Goal: Task Accomplishment & Management: Complete application form

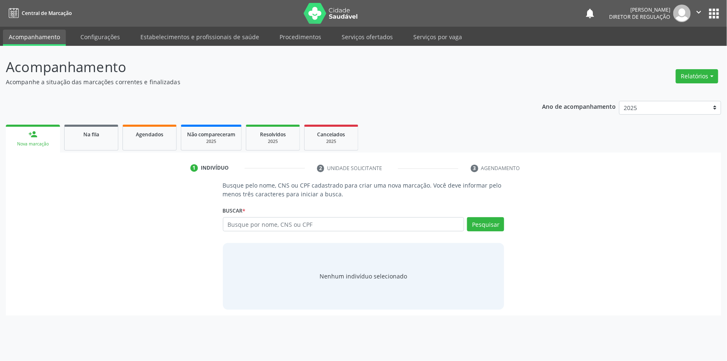
click at [91, 159] on div "1 Indivíduo 2 Unidade solicitante 3 Agendamento Busque pelo nome, CNS ou CPF ca…" at bounding box center [363, 233] width 715 height 163
click at [96, 133] on span "Na fila" at bounding box center [91, 134] width 16 height 7
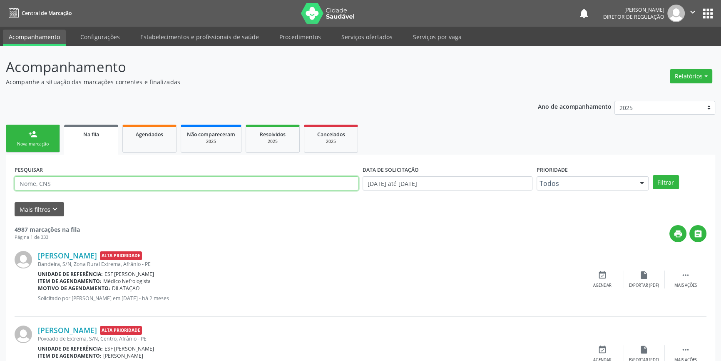
click at [40, 180] on input "text" at bounding box center [187, 183] width 344 height 14
type input "7052074"
drag, startPoint x: 57, startPoint y: 183, endPoint x: 0, endPoint y: 171, distance: 58.3
click at [47, 131] on link "person_add Nova marcação" at bounding box center [33, 138] width 54 height 28
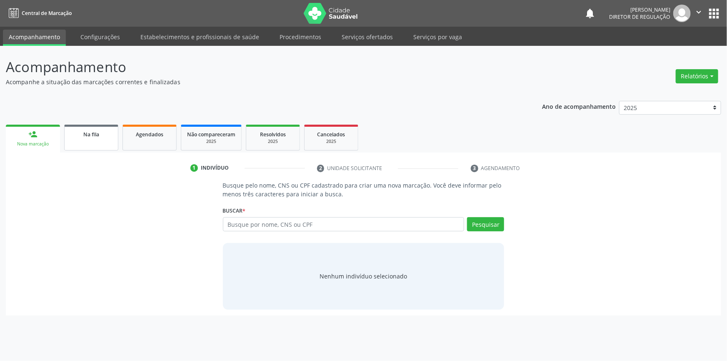
click at [87, 140] on link "Na fila" at bounding box center [91, 137] width 54 height 26
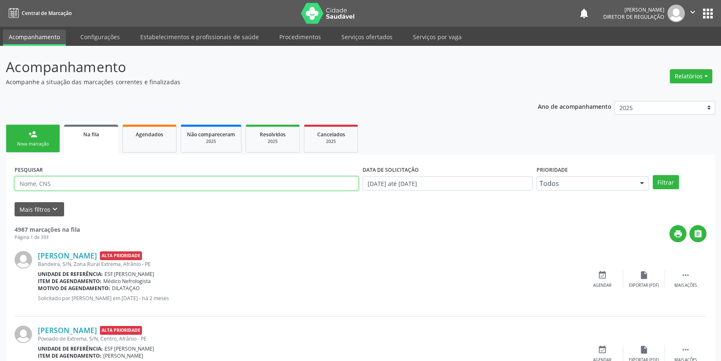
click at [89, 182] on input "text" at bounding box center [187, 183] width 344 height 14
type input "703201625920196"
click at [666, 182] on button "Filtrar" at bounding box center [666, 182] width 26 height 14
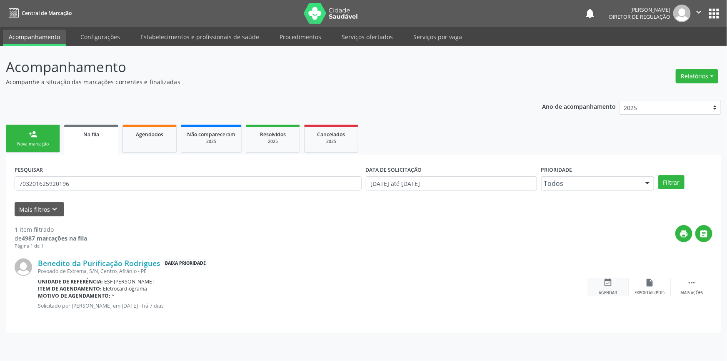
click at [607, 282] on icon "event_available" at bounding box center [607, 282] width 9 height 9
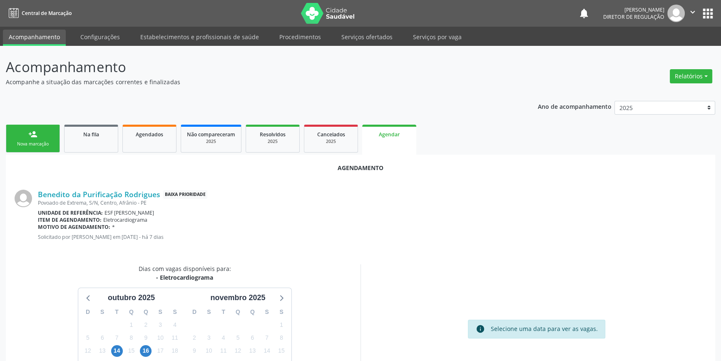
scroll to position [72, 0]
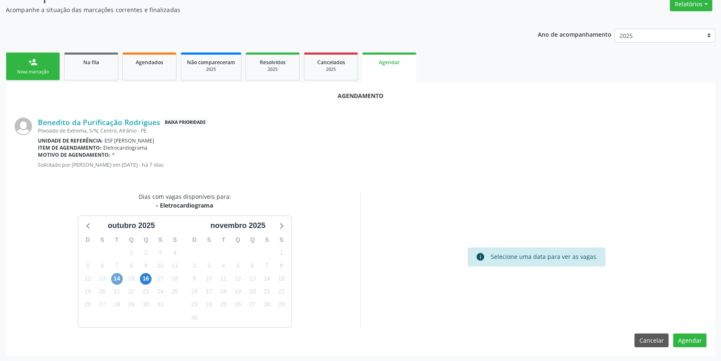
click at [113, 276] on span "14" at bounding box center [117, 279] width 12 height 12
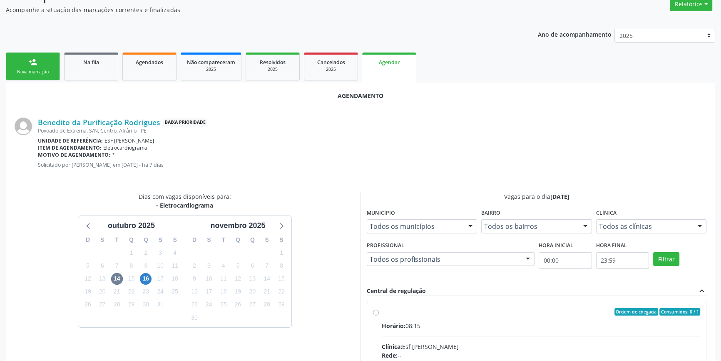
click at [383, 310] on div "Ordem de chegada Consumidos: 0 / 1" at bounding box center [541, 311] width 318 height 7
click at [379, 310] on input "Ordem de chegada Consumidos: 0 / 1 Horário: 08:15 Clínica: Esf [PERSON_NAME]: -…" at bounding box center [376, 311] width 6 height 7
radio input "true"
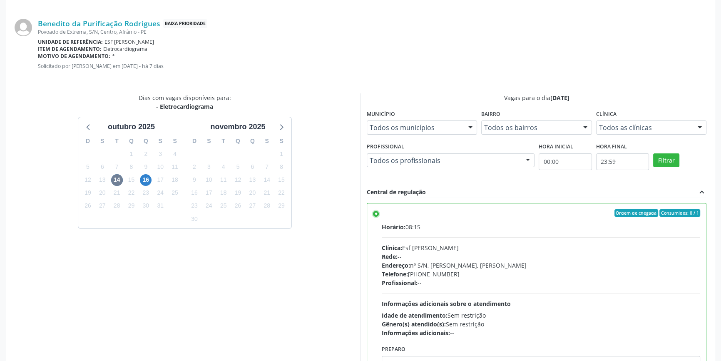
scroll to position [207, 0]
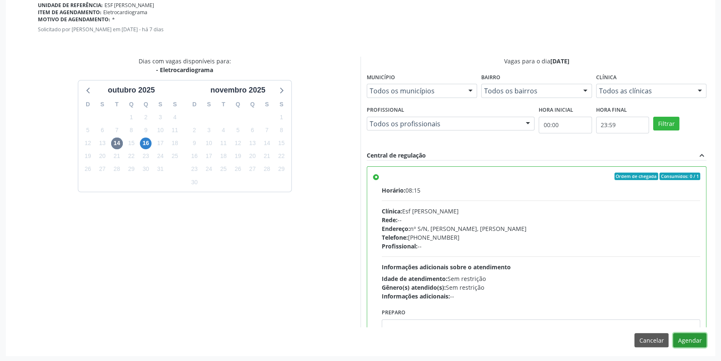
click at [695, 336] on button "Agendar" at bounding box center [689, 340] width 33 height 14
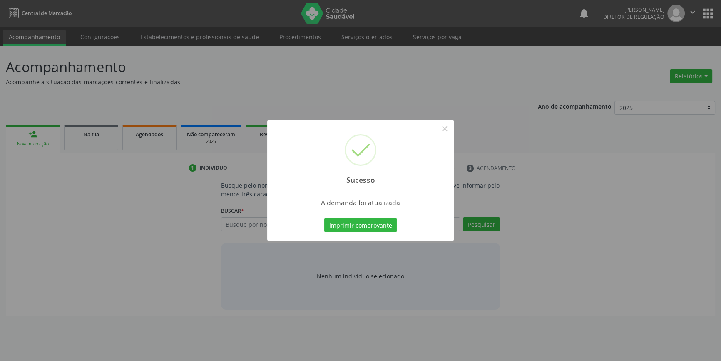
scroll to position [0, 0]
click at [398, 234] on div "Sucesso × A demanda foi atualizada Imprimir comprovante Cancel" at bounding box center [363, 180] width 187 height 122
click at [388, 229] on button "Imprimir comprovante" at bounding box center [363, 225] width 72 height 14
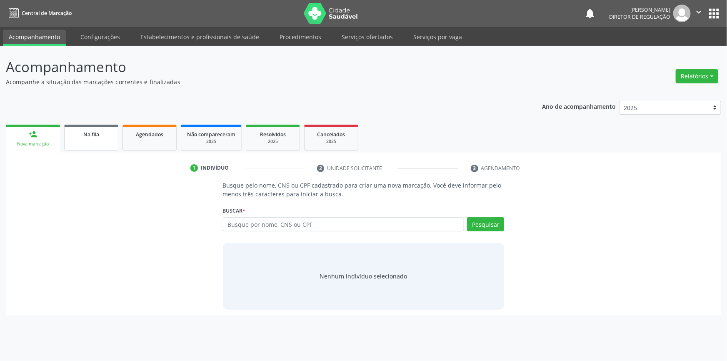
click at [106, 131] on div "Na fila" at bounding box center [91, 133] width 42 height 9
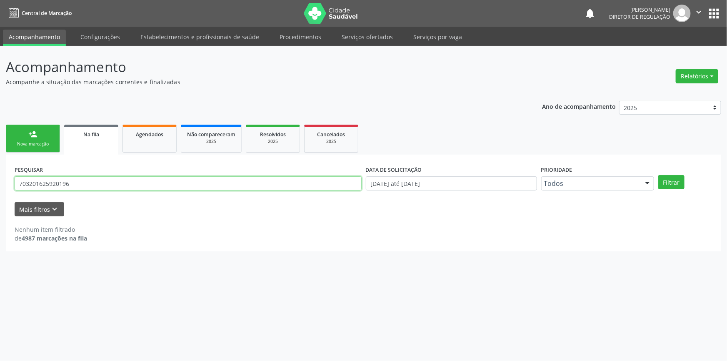
drag, startPoint x: 119, startPoint y: 181, endPoint x: 60, endPoint y: 179, distance: 59.1
click at [0, 192] on div "Acompanhamento Acompanhe a situação das marcações correntes e finalizadas Relat…" at bounding box center [363, 203] width 727 height 315
type input "09281654423"
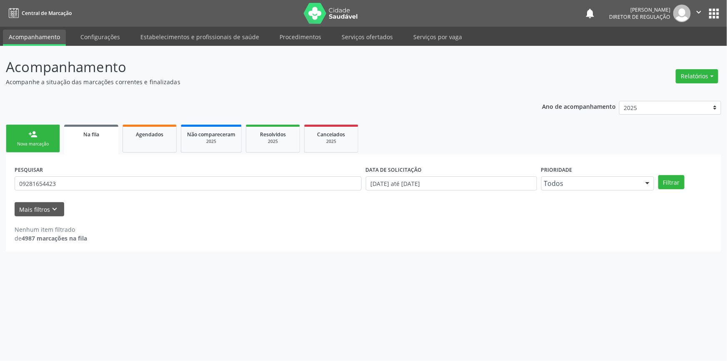
click at [662, 194] on div "PESQUISAR 09281654423 DATA DE SOLICITAÇÃO [DATE] até [DATE] Prioridade Todos To…" at bounding box center [363, 179] width 702 height 32
click at [665, 184] on button "Filtrar" at bounding box center [671, 182] width 26 height 14
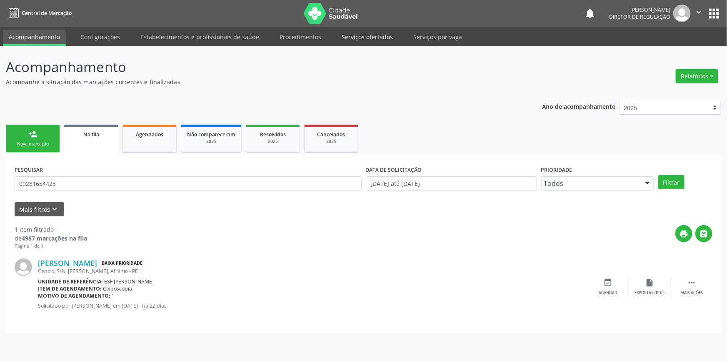
click at [336, 40] on link "Serviços ofertados" at bounding box center [367, 37] width 63 height 15
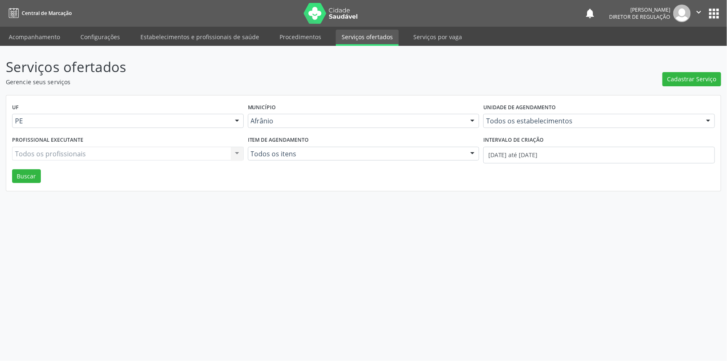
click at [706, 91] on div "Serviços ofertados Gerencie seus serviços Cadastrar Serviço UF PE Todas as UFs …" at bounding box center [363, 124] width 715 height 134
click at [698, 75] on span "Cadastrar Serviço" at bounding box center [691, 79] width 49 height 9
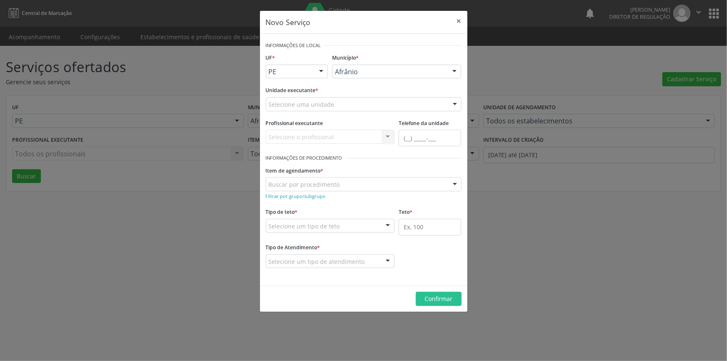
click at [398, 109] on div "Selecione uma unidade" at bounding box center [364, 104] width 196 height 14
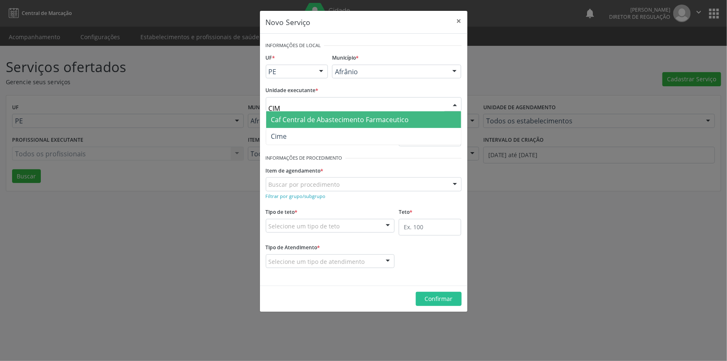
type input "CIME"
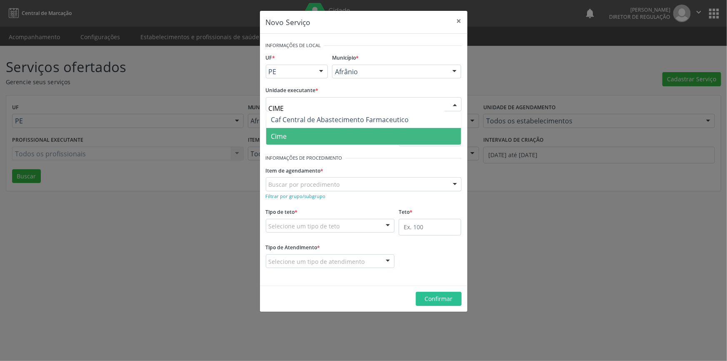
click at [368, 134] on span "Cime" at bounding box center [363, 136] width 195 height 17
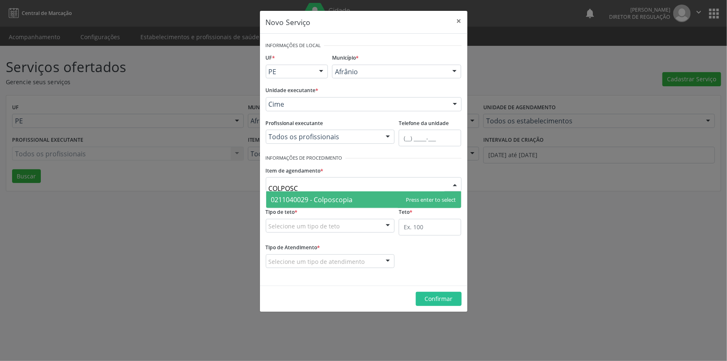
type input "COLPOSCO"
click at [331, 202] on span "0211040029 - Colposcopia" at bounding box center [312, 199] width 82 height 9
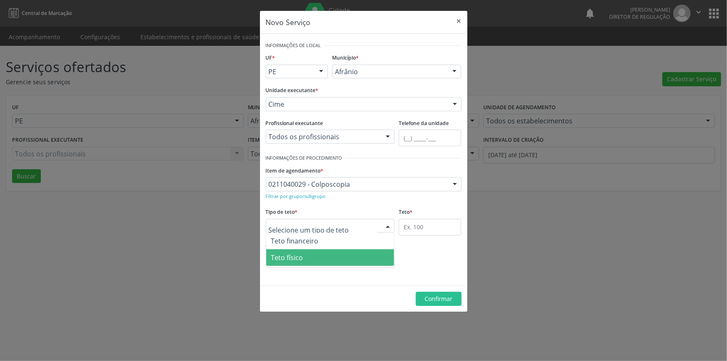
click at [308, 256] on span "Teto físico" at bounding box center [330, 257] width 128 height 17
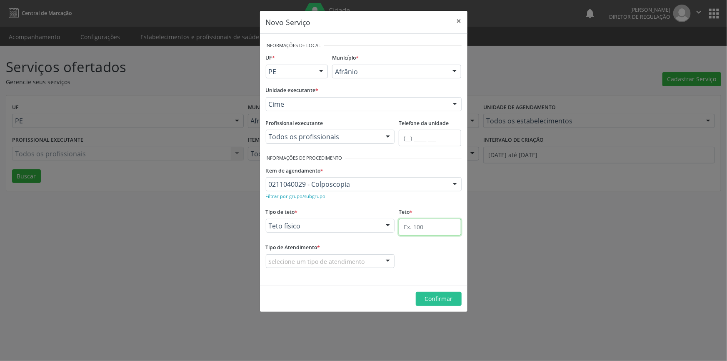
click at [412, 229] on input "text" at bounding box center [429, 227] width 62 height 17
type input "1"
click at [335, 266] on div "Selecione um tipo de atendimento" at bounding box center [330, 261] width 129 height 14
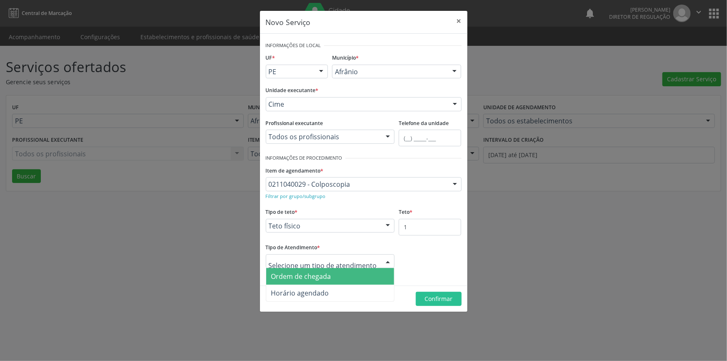
click at [326, 279] on span "Ordem de chegada" at bounding box center [301, 275] width 60 height 9
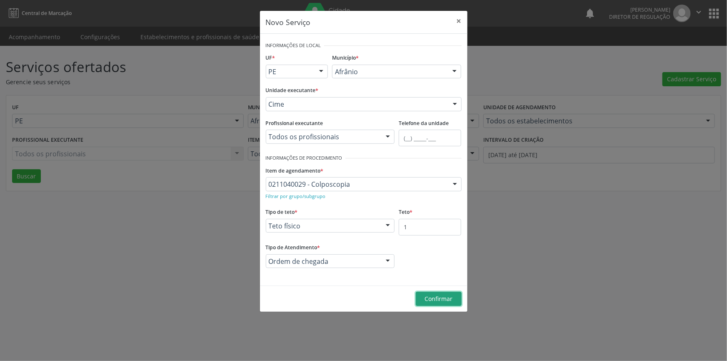
click at [433, 291] on button "Confirmar" at bounding box center [439, 298] width 46 height 14
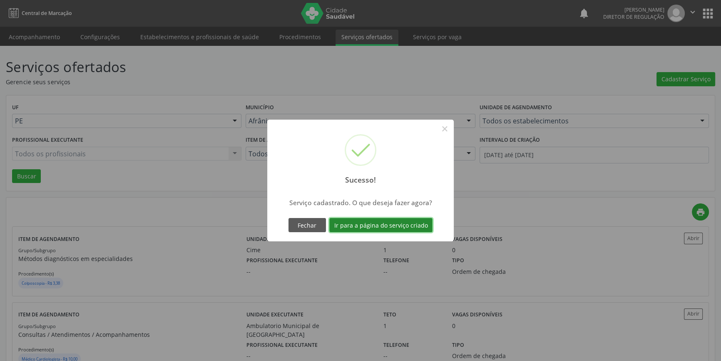
click at [386, 218] on button "Ir para a página do serviço criado" at bounding box center [380, 225] width 103 height 14
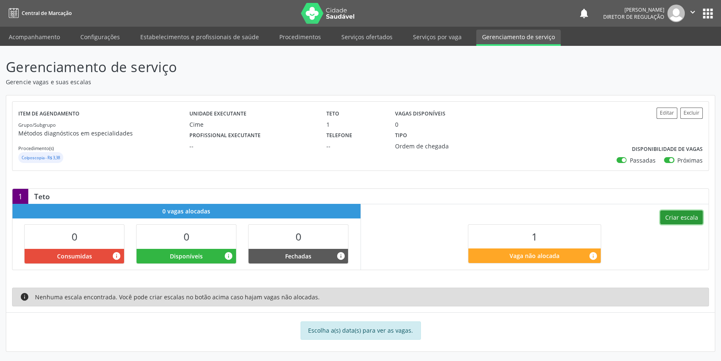
click at [672, 211] on button "Criar escala" at bounding box center [681, 217] width 42 height 14
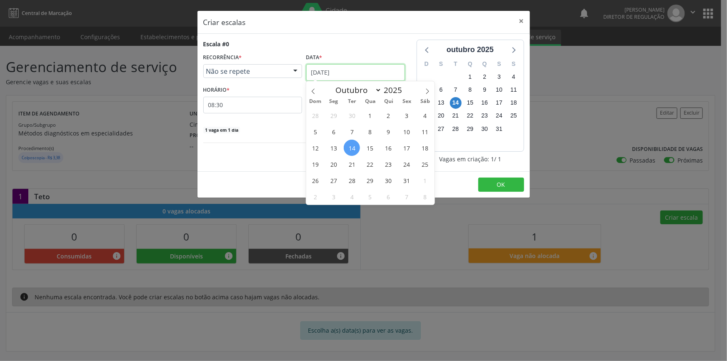
click at [354, 73] on input "[DATE]" at bounding box center [355, 72] width 99 height 17
click at [393, 152] on span "16" at bounding box center [388, 147] width 16 height 16
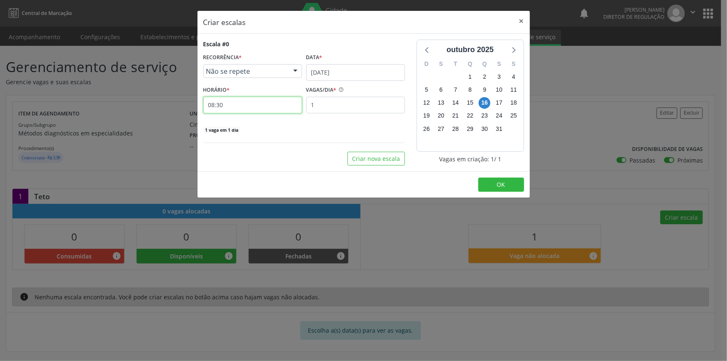
click at [261, 104] on input "08:30" at bounding box center [252, 105] width 99 height 17
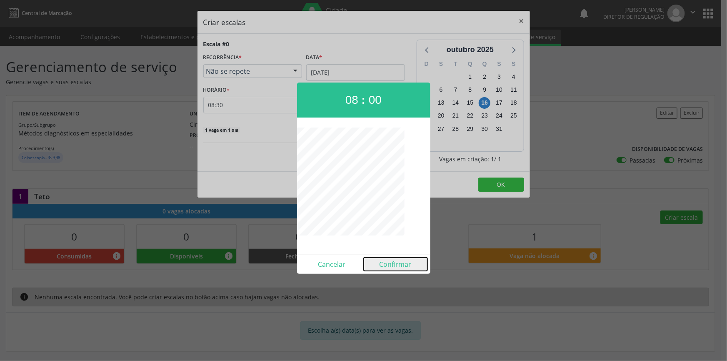
click at [398, 263] on button "Confirmar" at bounding box center [395, 263] width 64 height 13
type input "08:00"
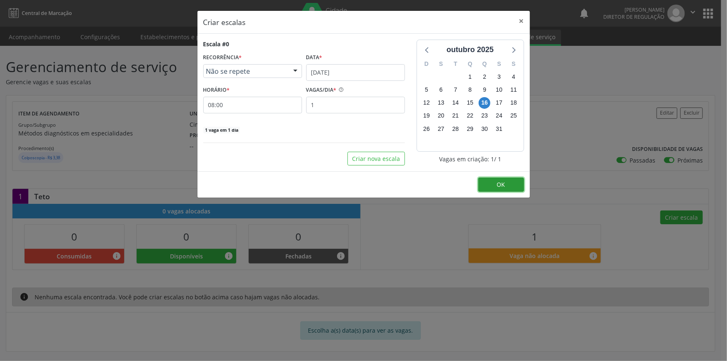
click at [506, 190] on button "OK" at bounding box center [501, 184] width 46 height 14
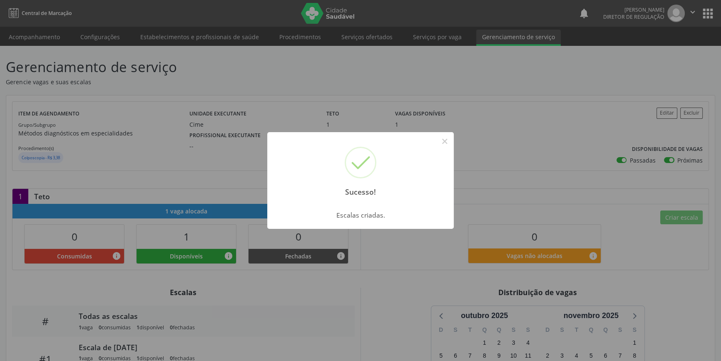
click at [182, 146] on div "Sucesso! × Escalas criadas. OK Cancel" at bounding box center [360, 180] width 721 height 361
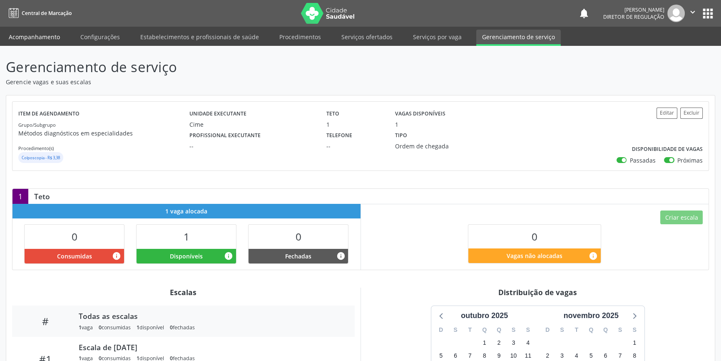
click at [52, 32] on link "Acompanhamento" at bounding box center [34, 37] width 63 height 15
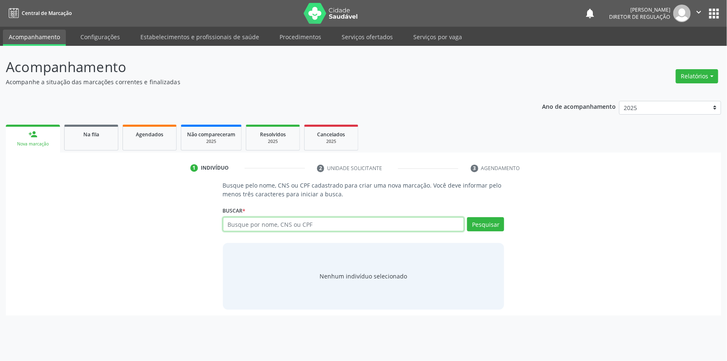
click at [288, 224] on input "text" at bounding box center [343, 224] width 241 height 14
click at [102, 142] on link "Na fila" at bounding box center [91, 137] width 54 height 26
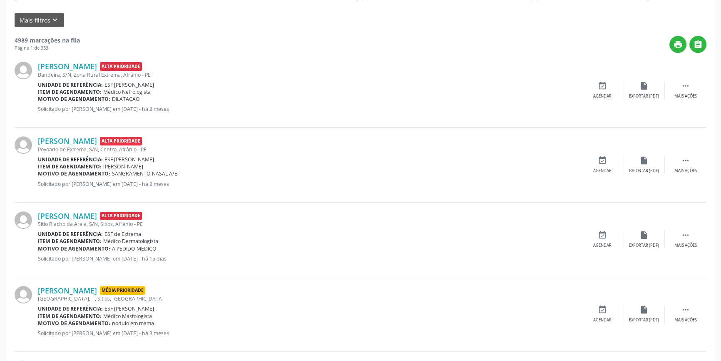
scroll to position [37, 0]
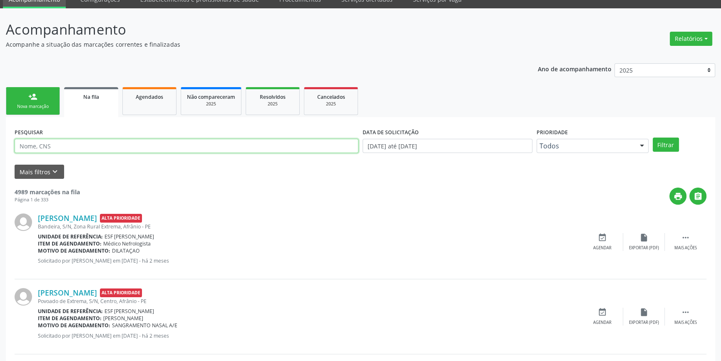
click at [85, 146] on input "text" at bounding box center [187, 146] width 344 height 14
type input "702401550887227"
click at [669, 145] on button "Filtrar" at bounding box center [666, 144] width 26 height 14
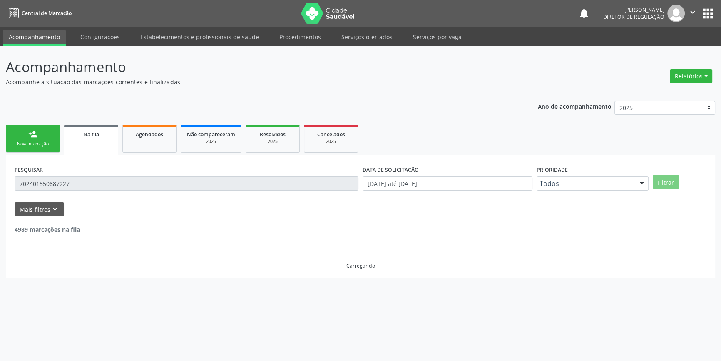
scroll to position [0, 0]
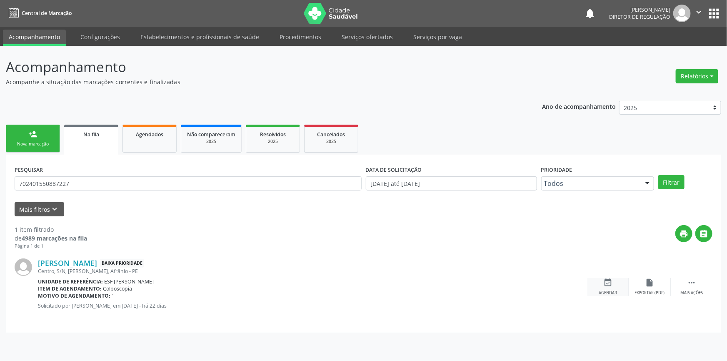
click at [610, 287] on div "event_available Agendar" at bounding box center [608, 287] width 42 height 18
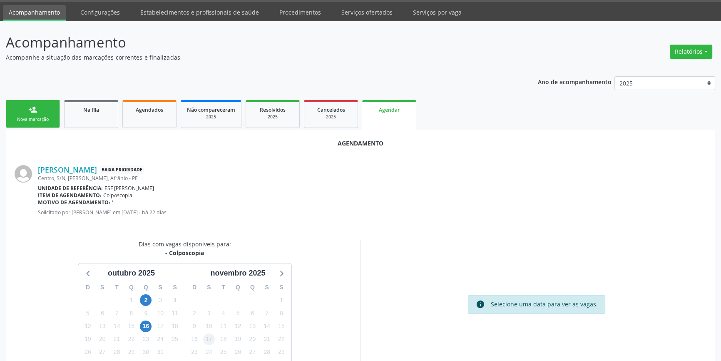
scroll to position [72, 0]
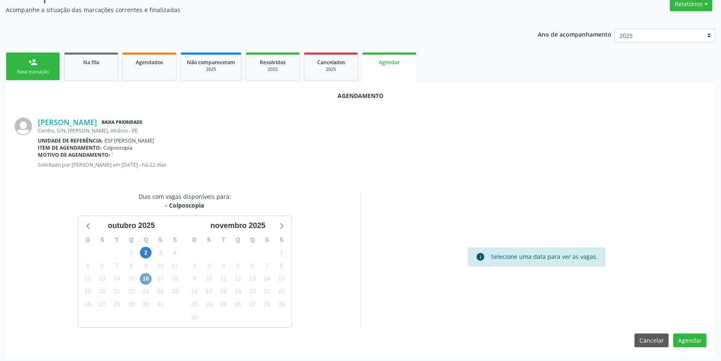
click at [150, 279] on span "16" at bounding box center [146, 279] width 12 height 12
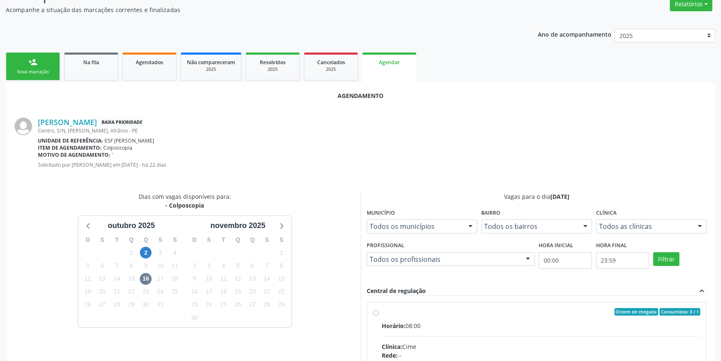
click at [387, 309] on div "Ordem de chegada Consumidos: 0 / 1" at bounding box center [541, 311] width 318 height 7
click at [379, 309] on input "Ordem de chegada Consumidos: 0 / 1 Horário: 08:00 Clínica: Cime Rede: -- Endere…" at bounding box center [376, 311] width 6 height 7
radio input "true"
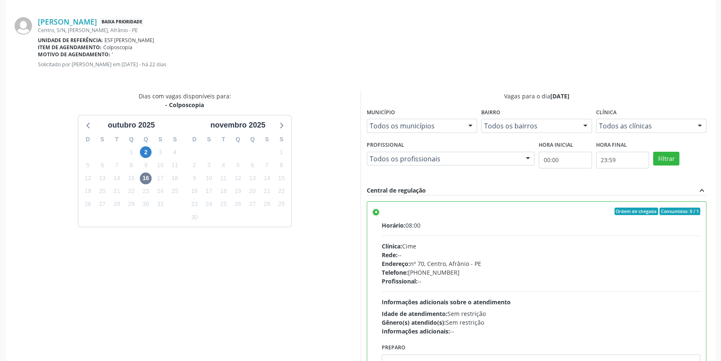
scroll to position [207, 0]
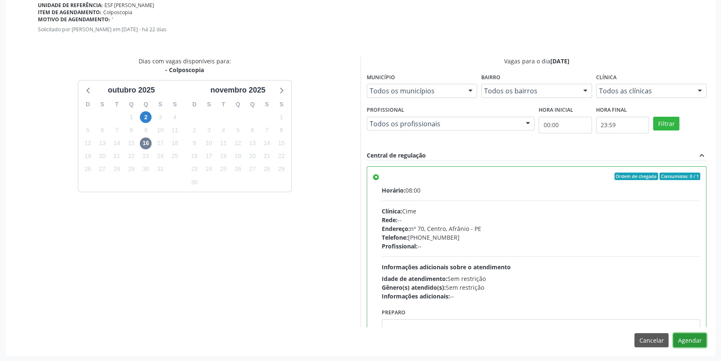
click at [683, 335] on button "Agendar" at bounding box center [689, 340] width 33 height 14
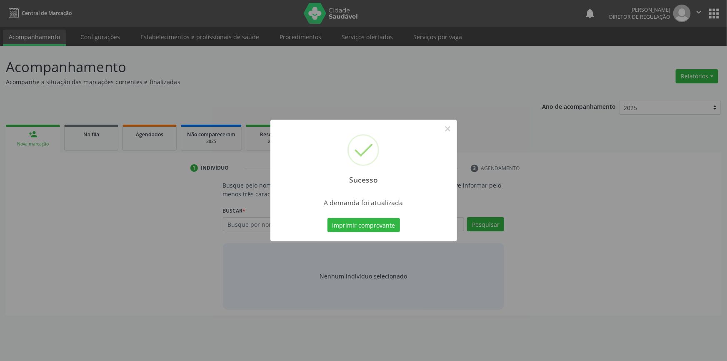
click at [388, 233] on div "Imprimir comprovante Cancel" at bounding box center [363, 224] width 76 height 17
click at [388, 228] on button "Imprimir comprovante" at bounding box center [363, 225] width 72 height 14
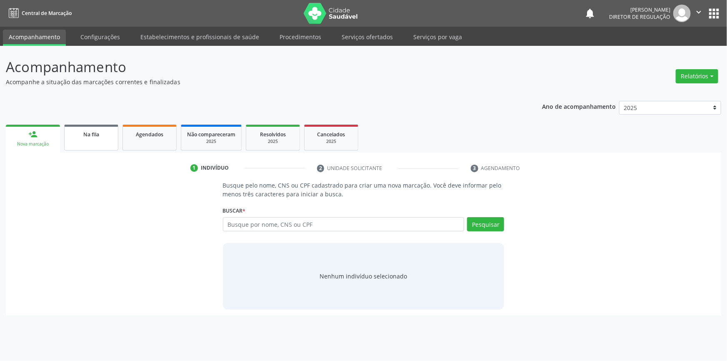
click at [109, 143] on link "Na fila" at bounding box center [91, 137] width 54 height 26
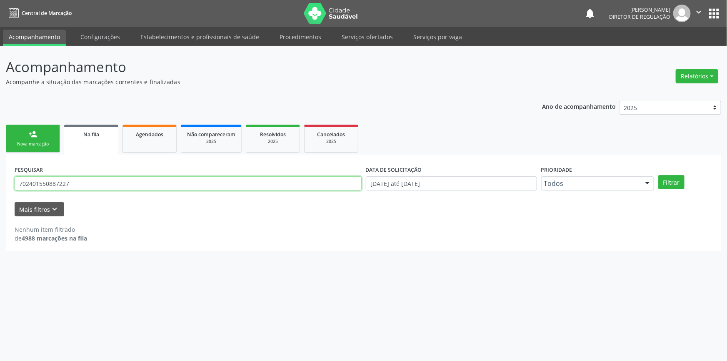
drag, startPoint x: 119, startPoint y: 188, endPoint x: 0, endPoint y: 211, distance: 121.3
click at [0, 211] on div "Acompanhamento Acompanhe a situação das marcações correntes e finalizadas Relat…" at bounding box center [363, 203] width 727 height 315
type input "71067591478"
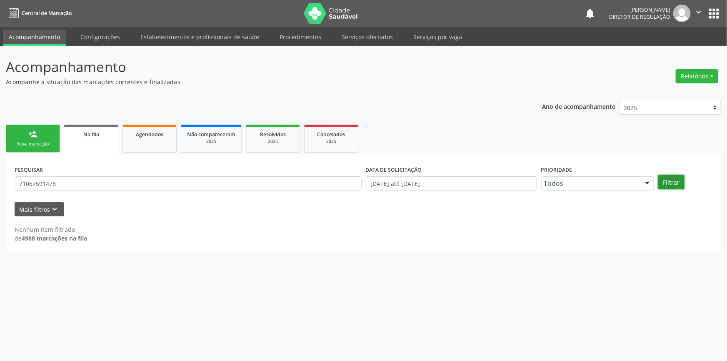
click at [669, 183] on button "Filtrar" at bounding box center [671, 182] width 26 height 14
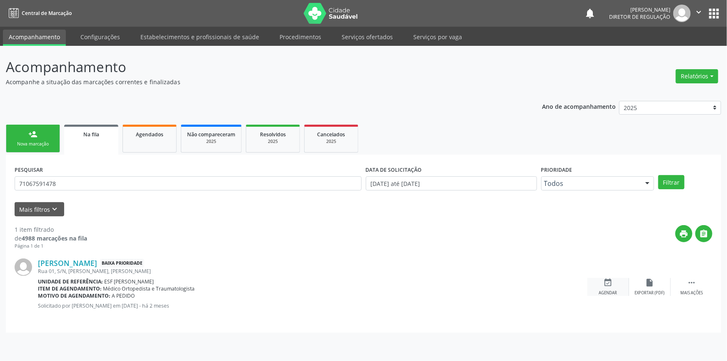
click at [616, 286] on div "event_available Agendar" at bounding box center [608, 287] width 42 height 18
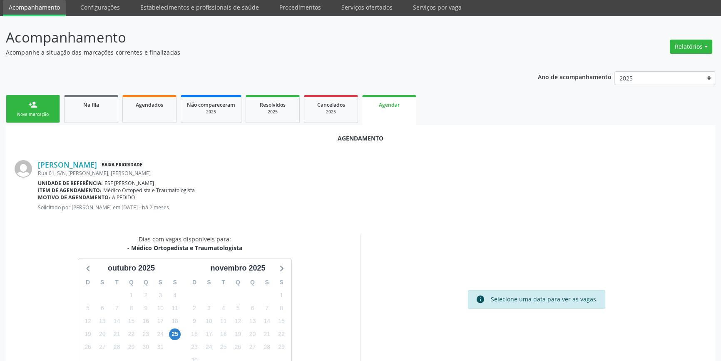
scroll to position [72, 0]
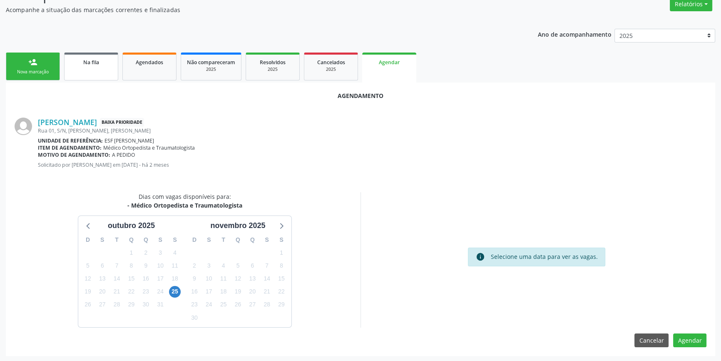
click at [90, 63] on span "Na fila" at bounding box center [91, 62] width 16 height 7
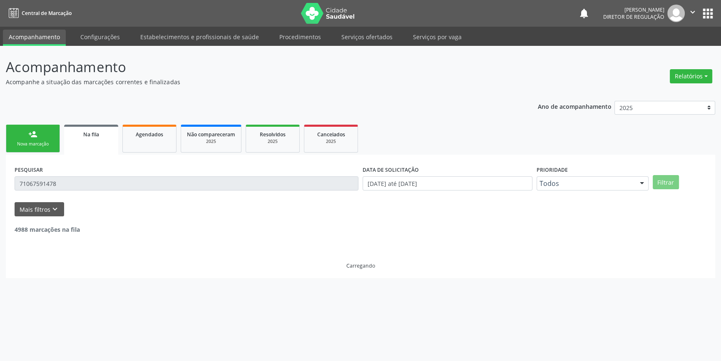
scroll to position [0, 0]
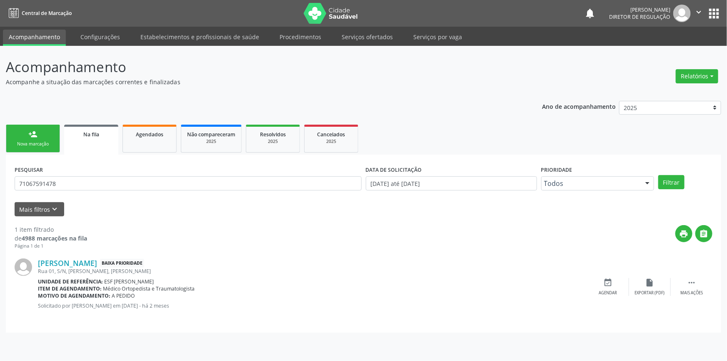
click at [611, 271] on div "[PERSON_NAME] Baixa Prioridade Rua 01, S/N, [PERSON_NAME], [PERSON_NAME] Unidad…" at bounding box center [363, 286] width 697 height 74
click at [604, 283] on icon "event_available" at bounding box center [607, 282] width 9 height 9
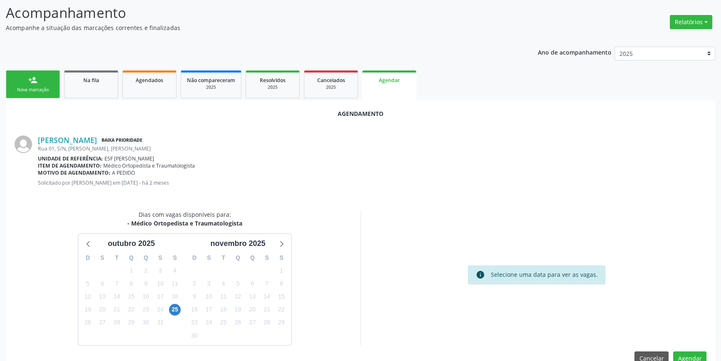
scroll to position [72, 0]
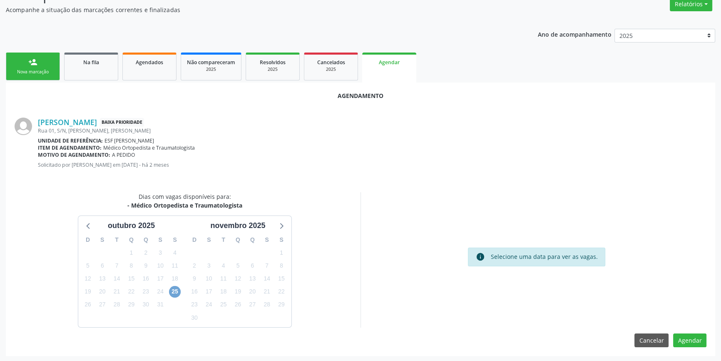
click at [175, 286] on span "25" at bounding box center [175, 292] width 12 height 12
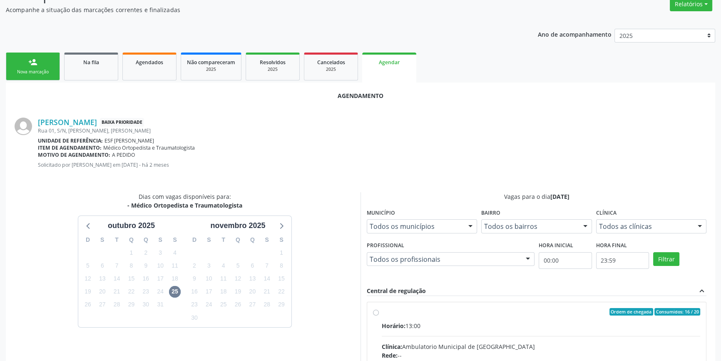
click at [417, 326] on div "Horário: 13:00" at bounding box center [541, 325] width 318 height 9
click at [379, 315] on input "Ordem de chegada Consumidos: 16 / 20 Horário: 13:00 Clínica: Ambulatorio Munici…" at bounding box center [376, 311] width 6 height 7
radio input "true"
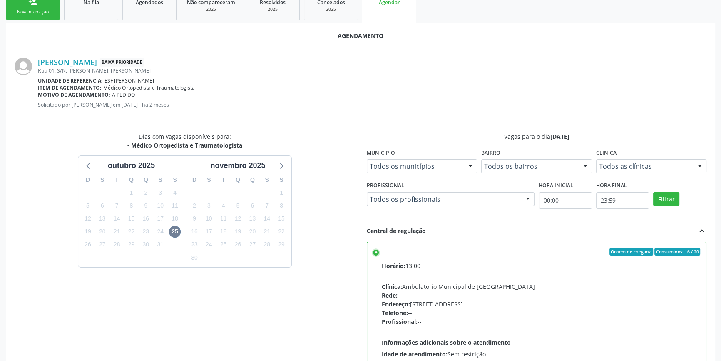
scroll to position [207, 0]
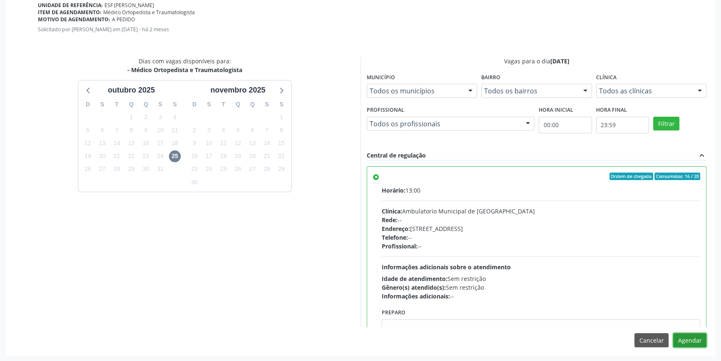
click at [702, 338] on button "Agendar" at bounding box center [689, 340] width 33 height 14
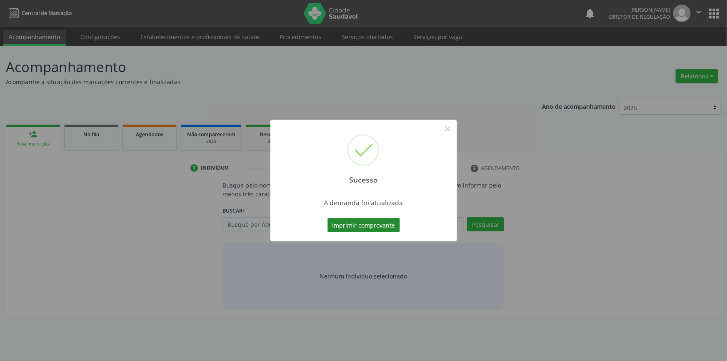
click at [380, 225] on button "Imprimir comprovante" at bounding box center [363, 225] width 72 height 14
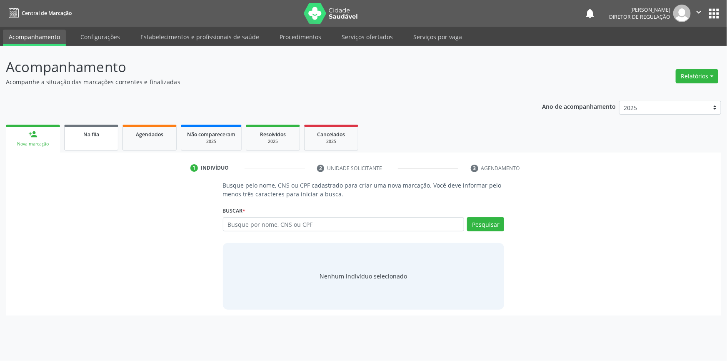
click at [102, 129] on link "Na fila" at bounding box center [91, 137] width 54 height 26
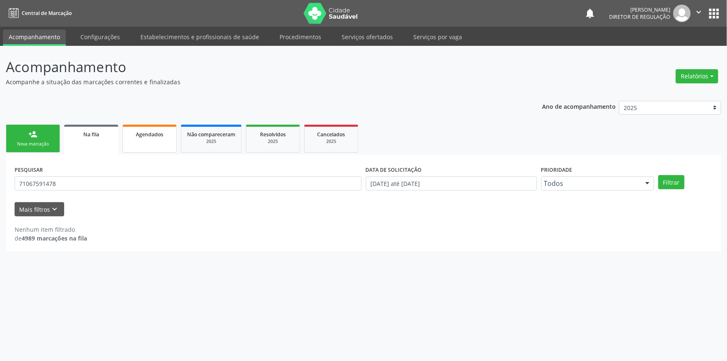
click at [125, 142] on link "Agendados" at bounding box center [149, 138] width 54 height 28
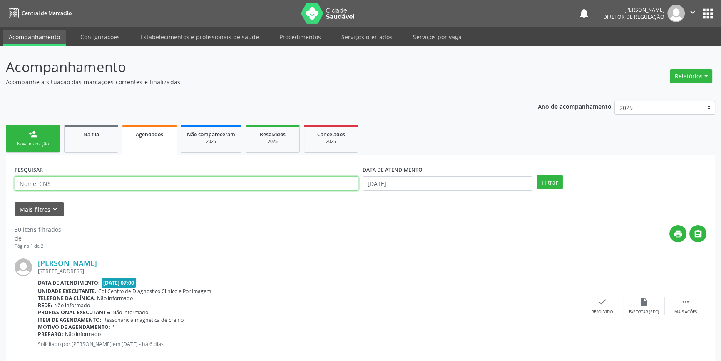
click at [107, 184] on input "text" at bounding box center [187, 183] width 344 height 14
type input "700001932952106"
click at [408, 191] on div "DATA DE ATENDIMENTO [DATE]" at bounding box center [448, 179] width 174 height 32
click at [410, 191] on div "DATA DE ATENDIMENTO [DATE]" at bounding box center [448, 179] width 174 height 32
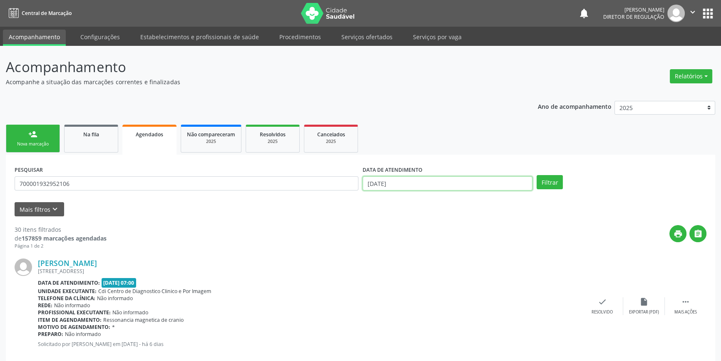
click at [418, 186] on body "Central de Marcação notifications [PERSON_NAME] Diretor de regulação  Configur…" at bounding box center [360, 180] width 721 height 361
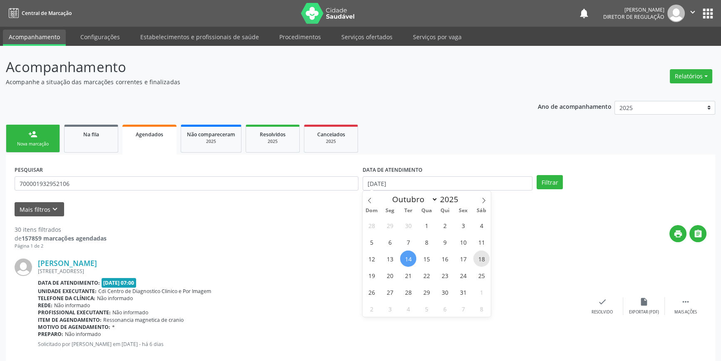
click at [477, 256] on span "18" at bounding box center [481, 258] width 16 height 16
type input "[DATE]"
click at [477, 256] on span "18" at bounding box center [481, 258] width 16 height 16
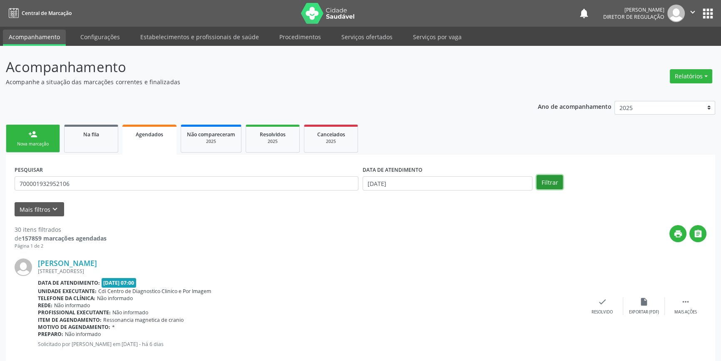
click at [547, 183] on button "Filtrar" at bounding box center [550, 182] width 26 height 14
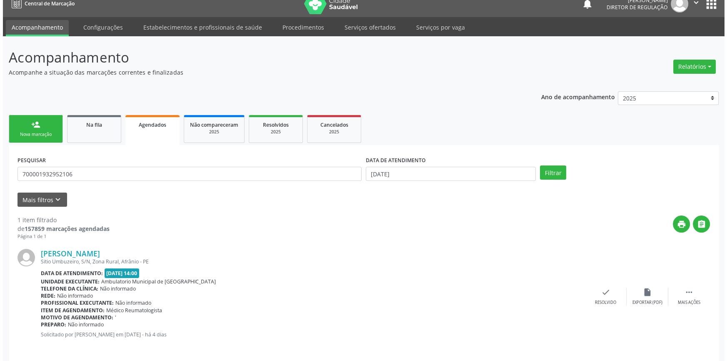
scroll to position [15, 0]
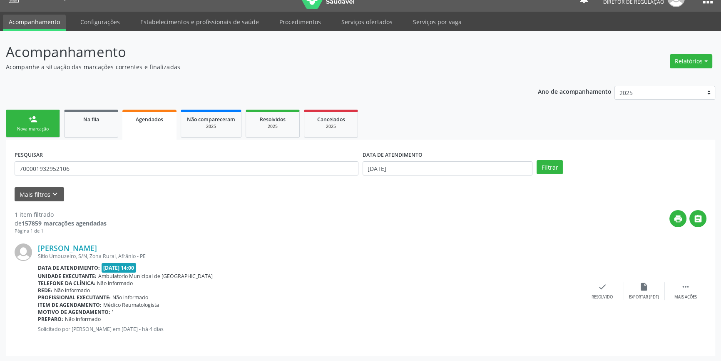
click at [687, 278] on div "[PERSON_NAME] Sitio Umbuzeiro, S/N, Zona Rural, Afrânio - PE Data de atendiment…" at bounding box center [361, 290] width 692 height 112
click at [688, 279] on div "[PERSON_NAME] Sitio Umbuzeiro, S/N, Zona Rural, Afrânio - PE Data de atendiment…" at bounding box center [361, 290] width 692 height 112
click at [688, 282] on icon "" at bounding box center [685, 286] width 9 height 9
click at [554, 283] on div "cancel Cancelar" at bounding box center [561, 291] width 42 height 18
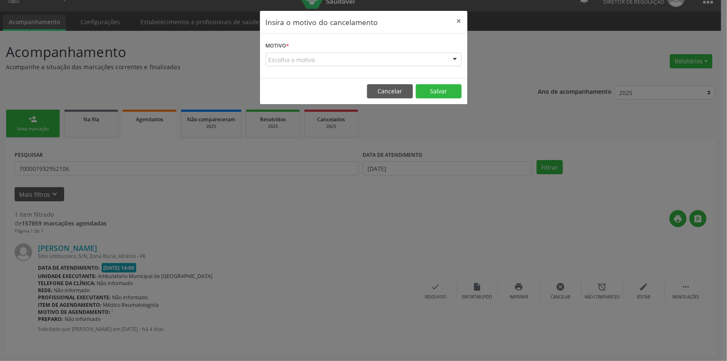
click at [410, 56] on div "Escolha o motivo" at bounding box center [364, 59] width 196 height 14
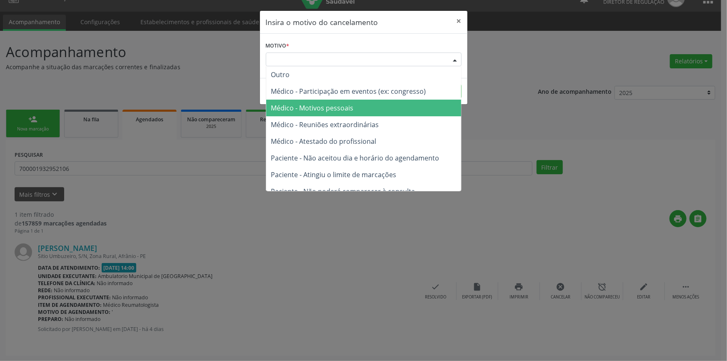
click at [360, 101] on span "Médico - Motivos pessoais" at bounding box center [363, 108] width 195 height 17
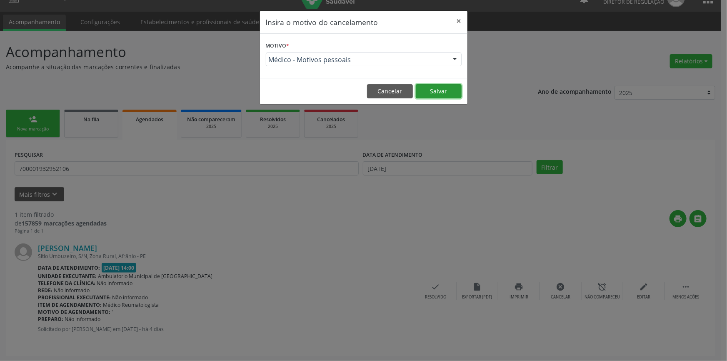
click at [429, 87] on button "Salvar" at bounding box center [439, 91] width 46 height 14
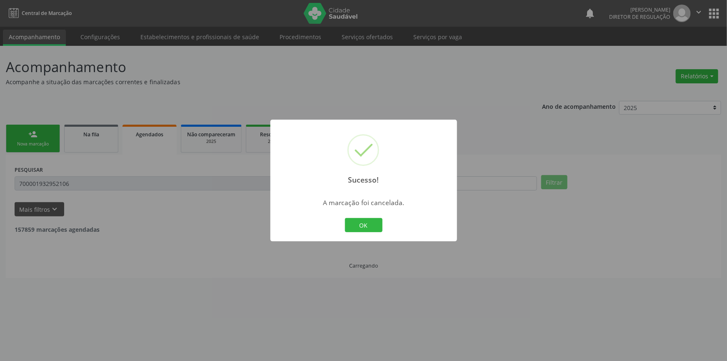
scroll to position [0, 0]
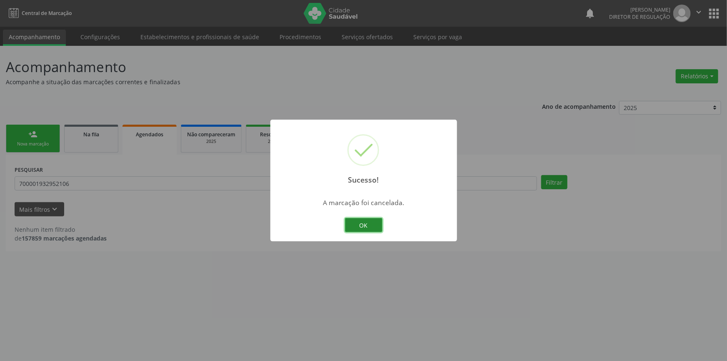
click at [371, 219] on button "OK" at bounding box center [363, 225] width 37 height 14
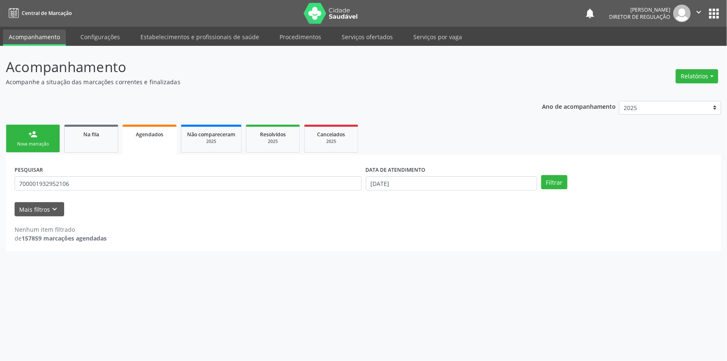
click at [30, 137] on div "person_add" at bounding box center [32, 133] width 9 height 9
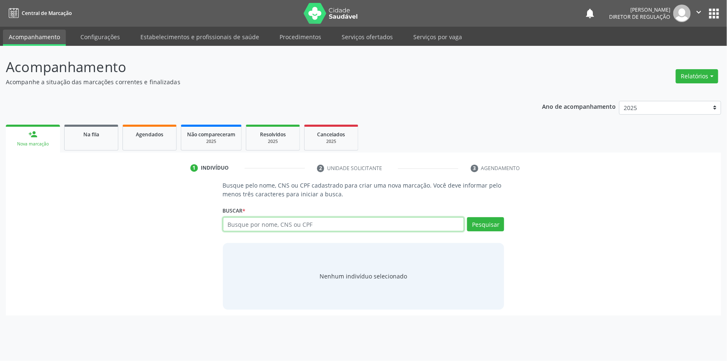
click at [250, 223] on input "text" at bounding box center [343, 224] width 241 height 14
type input "708100361781132"
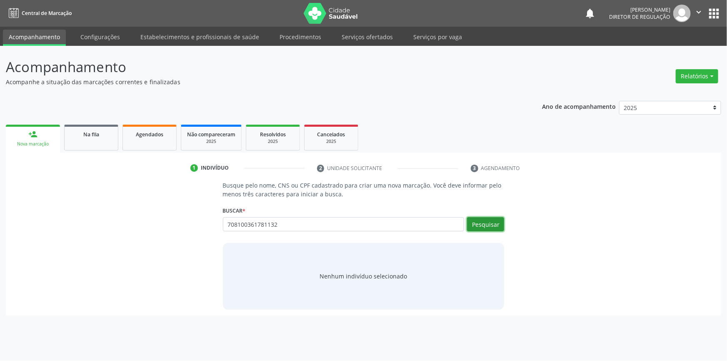
click at [484, 229] on button "Pesquisar" at bounding box center [485, 224] width 37 height 14
type input "708100361781132"
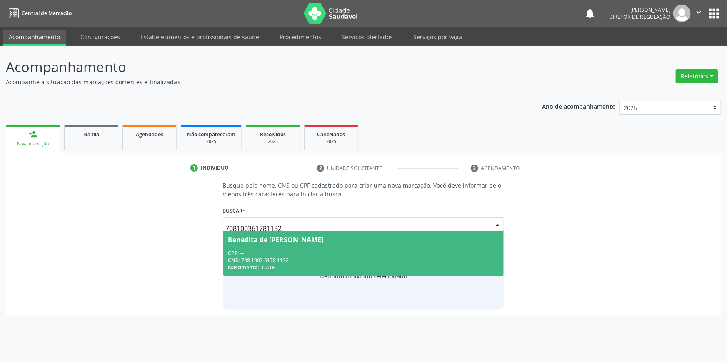
click at [278, 266] on div "Nascimento: [DATE]" at bounding box center [363, 267] width 271 height 7
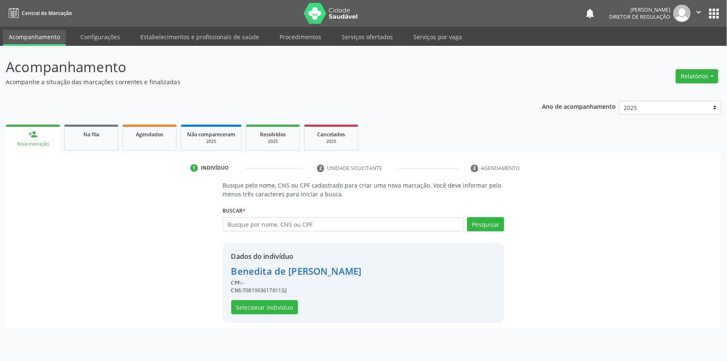
click at [264, 297] on div "Dados do indivíduo Benedita de [PERSON_NAME] CPF: -- CNS: 708100361781132 Selec…" at bounding box center [296, 282] width 130 height 63
click at [262, 300] on button "Selecionar indivíduo" at bounding box center [264, 307] width 67 height 14
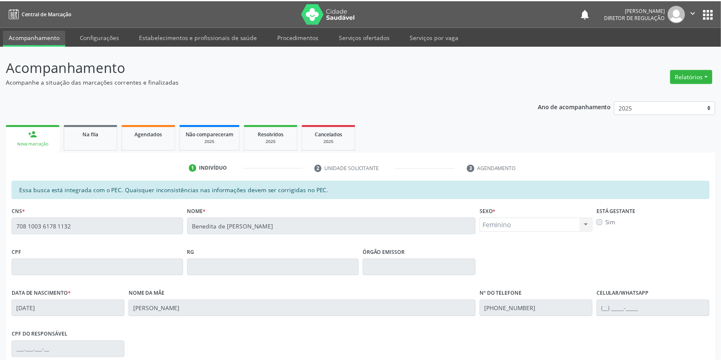
scroll to position [114, 0]
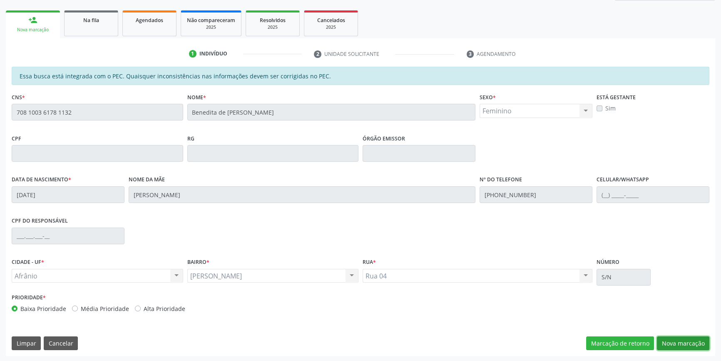
click at [687, 343] on button "Nova marcação" at bounding box center [683, 343] width 52 height 14
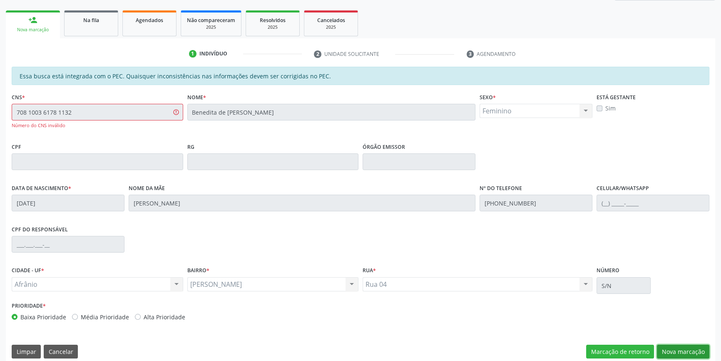
click at [683, 354] on button "Nova marcação" at bounding box center [683, 351] width 52 height 14
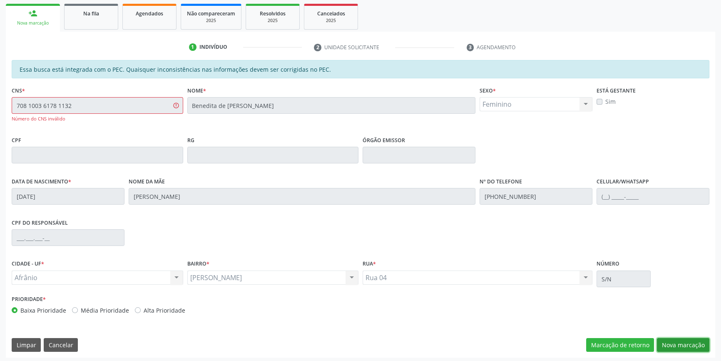
scroll to position [123, 0]
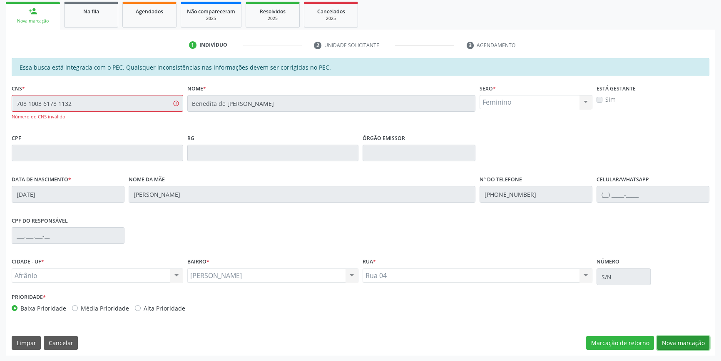
click at [675, 344] on button "Nova marcação" at bounding box center [683, 343] width 52 height 14
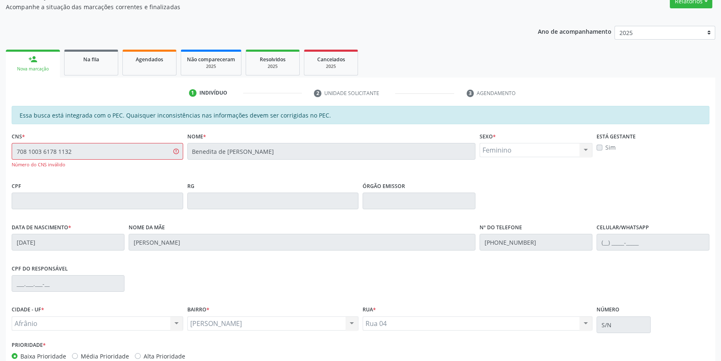
scroll to position [75, 0]
click at [95, 158] on div "CNS * 708 1003 6178 1132 Número do CNS inválido Nome * Benedita de [PERSON_NAME…" at bounding box center [361, 154] width 702 height 50
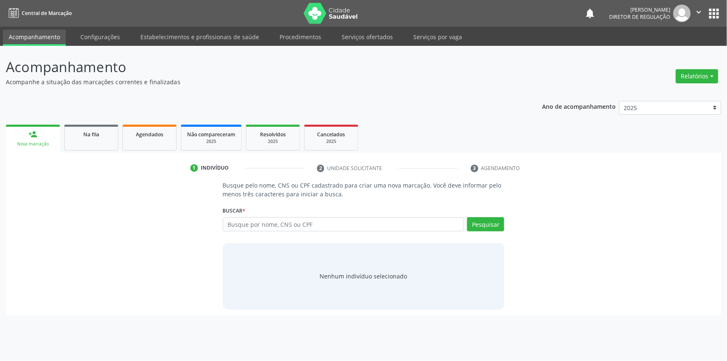
click at [373, 40] on link "Serviços ofertados" at bounding box center [367, 37] width 63 height 15
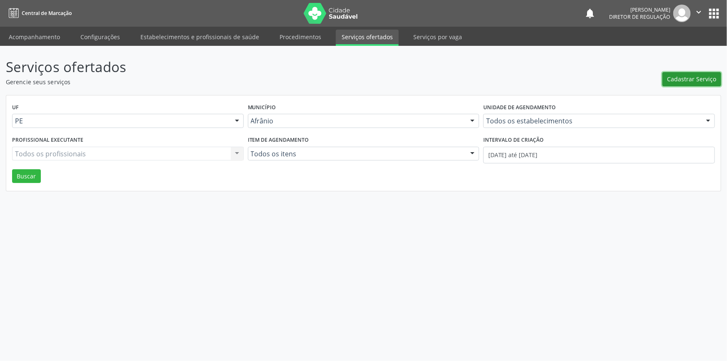
click at [677, 83] on span "Cadastrar Serviço" at bounding box center [691, 79] width 49 height 9
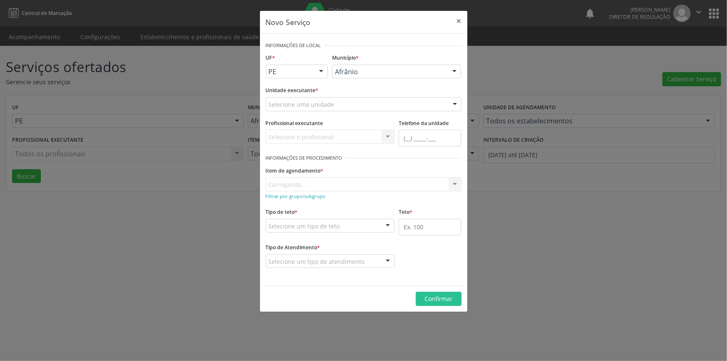
drag, startPoint x: 353, startPoint y: 102, endPoint x: 349, endPoint y: 86, distance: 16.4
click at [353, 102] on div "Selecione uma unidade" at bounding box center [364, 104] width 196 height 14
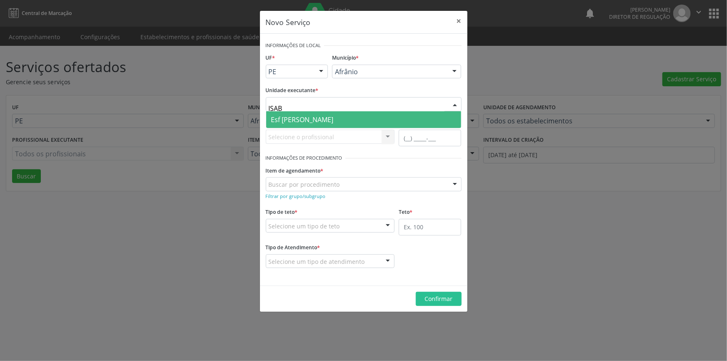
type input "ISABE"
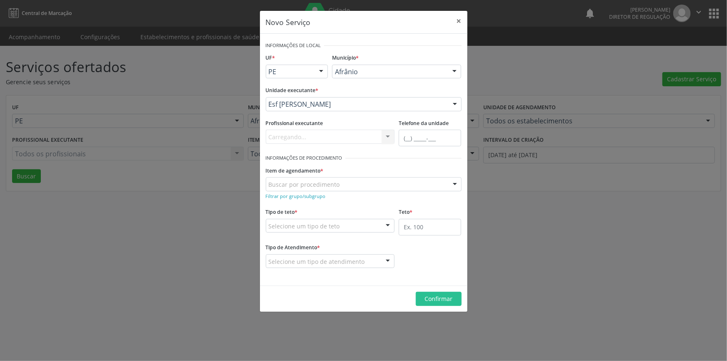
click at [346, 185] on div "Buscar por procedimento" at bounding box center [364, 184] width 196 height 14
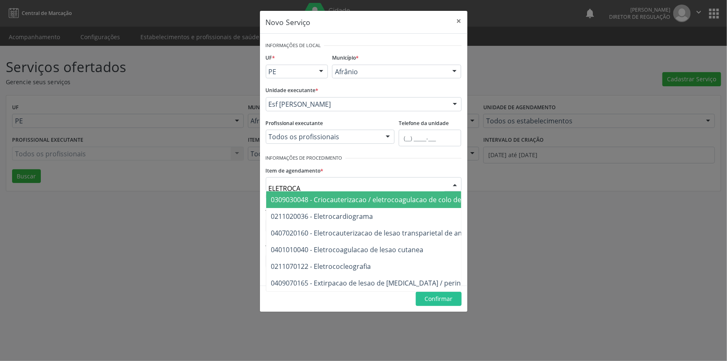
type input "ELETROCAR"
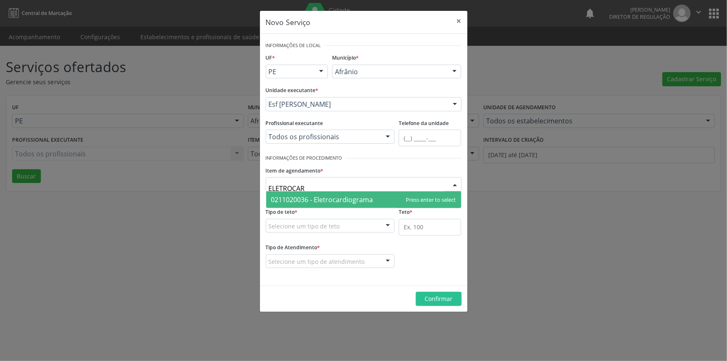
click at [345, 192] on span "0211020036 - Eletrocardiograma" at bounding box center [363, 199] width 195 height 17
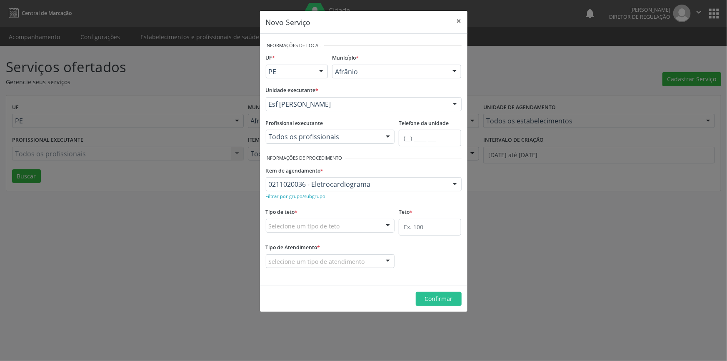
click at [339, 220] on div "Selecione um tipo de teto" at bounding box center [330, 226] width 129 height 14
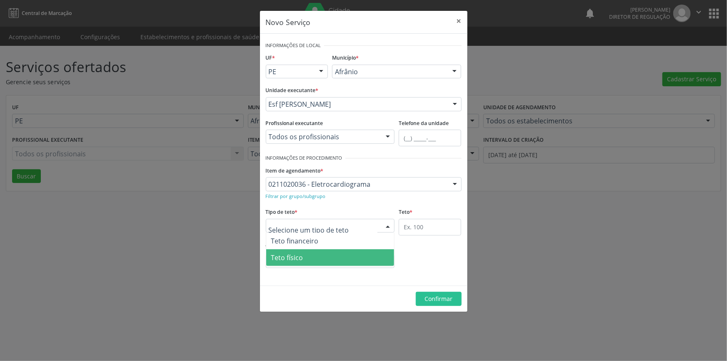
click at [299, 253] on span "Teto físico" at bounding box center [287, 257] width 32 height 9
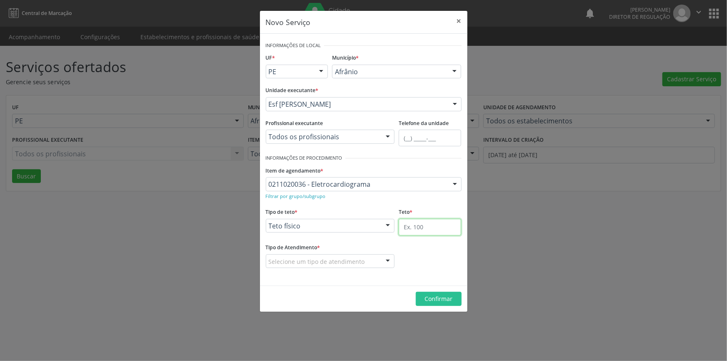
click at [423, 224] on input "text" at bounding box center [429, 227] width 62 height 17
type input "1"
drag, startPoint x: 334, startPoint y: 255, endPoint x: 314, endPoint y: 262, distance: 21.0
click at [314, 262] on div at bounding box center [330, 261] width 129 height 14
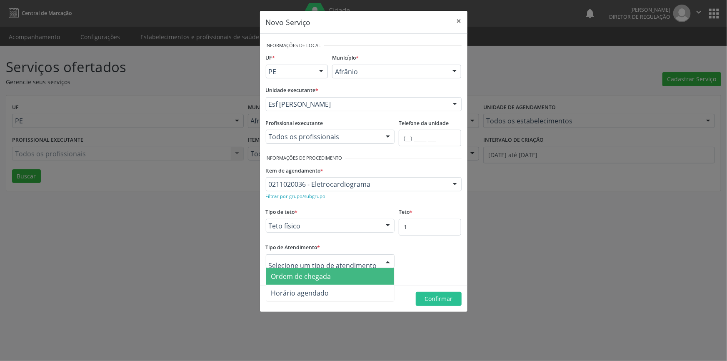
click at [300, 279] on span "Ordem de chegada" at bounding box center [301, 275] width 60 height 9
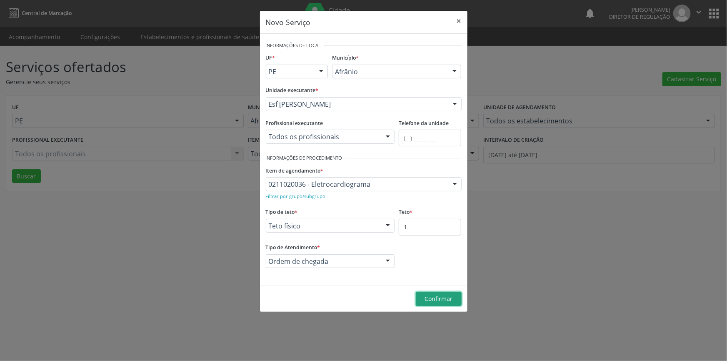
click at [430, 304] on button "Confirmar" at bounding box center [439, 298] width 46 height 14
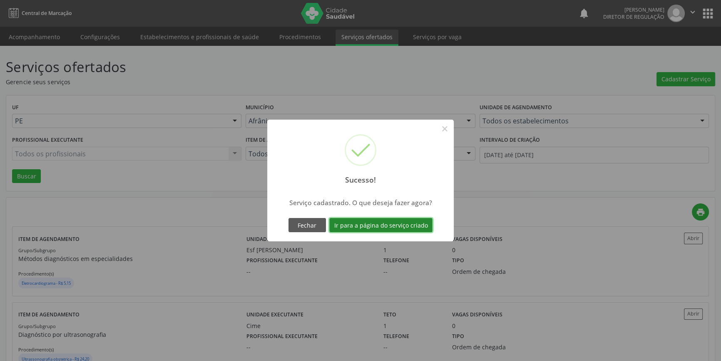
click at [368, 222] on button "Ir para a página do serviço criado" at bounding box center [380, 225] width 103 height 14
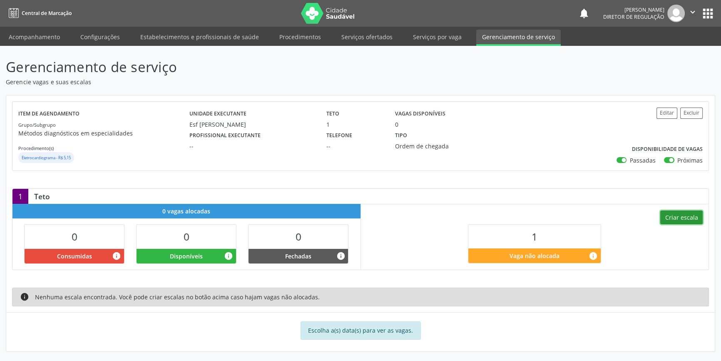
click at [685, 223] on button "Criar escala" at bounding box center [681, 217] width 42 height 14
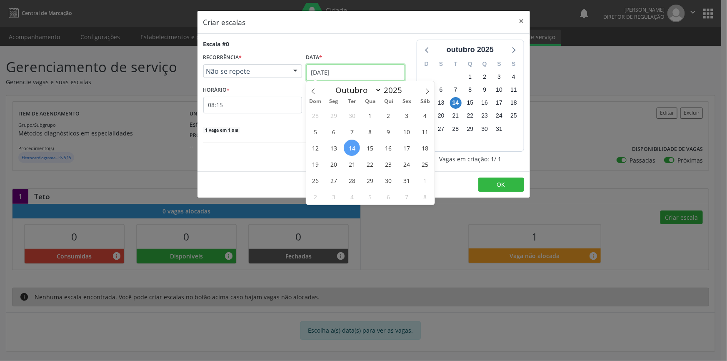
click at [368, 70] on input "[DATE]" at bounding box center [355, 72] width 99 height 17
click at [347, 149] on span "14" at bounding box center [351, 147] width 16 height 16
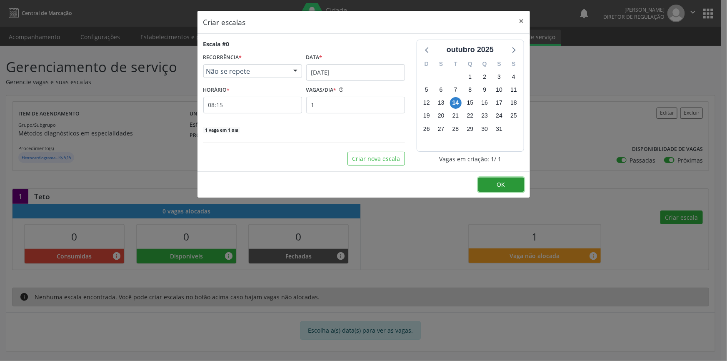
click at [503, 182] on span "OK" at bounding box center [501, 184] width 8 height 8
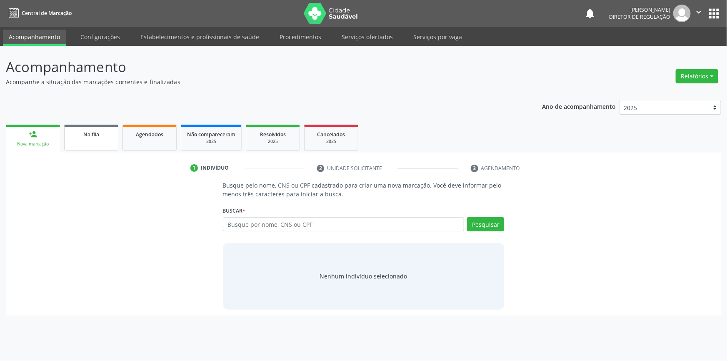
click at [95, 132] on span "Na fila" at bounding box center [91, 134] width 16 height 7
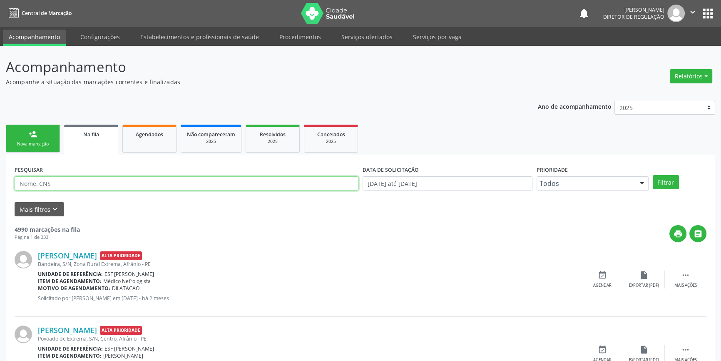
click at [84, 183] on input "text" at bounding box center [187, 183] width 344 height 14
paste input "Benedita de [PERSON_NAME]"
type input "Benedita de [PERSON_NAME]"
click at [649, 183] on div "Prioridade Todos Todos Baixa Prioridade Média Prioridade Alta Prioridade Nenhum…" at bounding box center [593, 179] width 116 height 32
click at [656, 181] on button "Filtrar" at bounding box center [666, 182] width 26 height 14
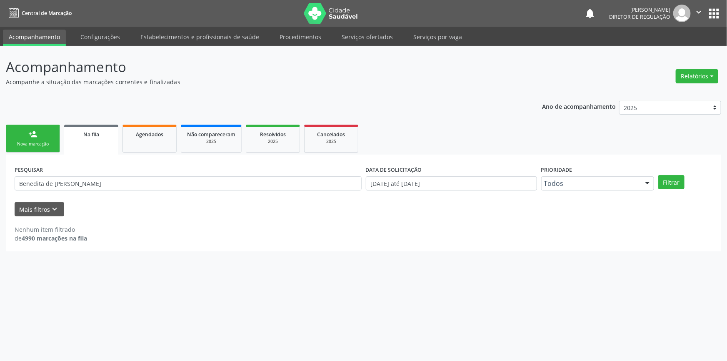
click at [54, 141] on link "person_add Nova marcação" at bounding box center [33, 138] width 54 height 28
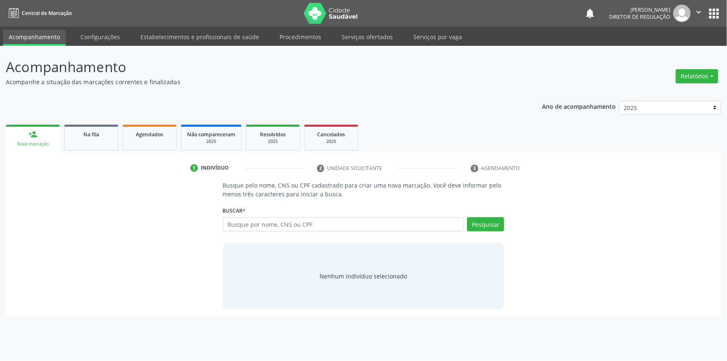
click at [249, 216] on div "Buscar * Busque por nome, CNS ou CPF Nenhum resultado encontrado para: " " Digi…" at bounding box center [363, 220] width 281 height 32
click at [250, 217] on input "text" at bounding box center [343, 224] width 241 height 14
paste input "Benedita de [PERSON_NAME]"
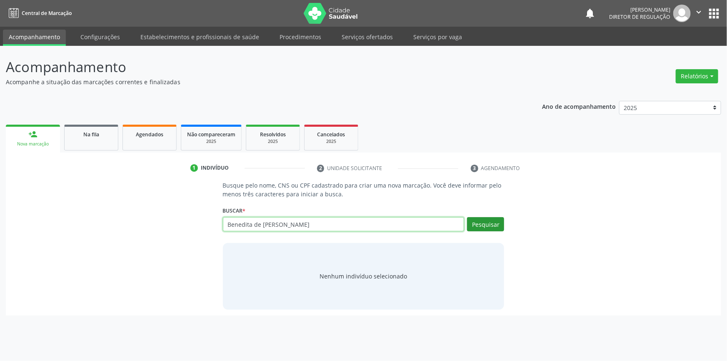
type input "Benedita de [PERSON_NAME]"
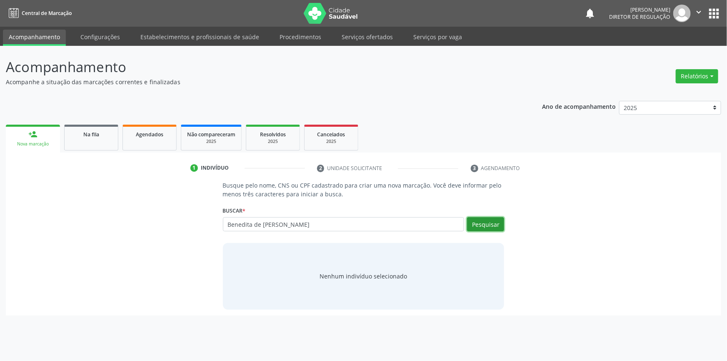
click at [480, 223] on button "Pesquisar" at bounding box center [485, 224] width 37 height 14
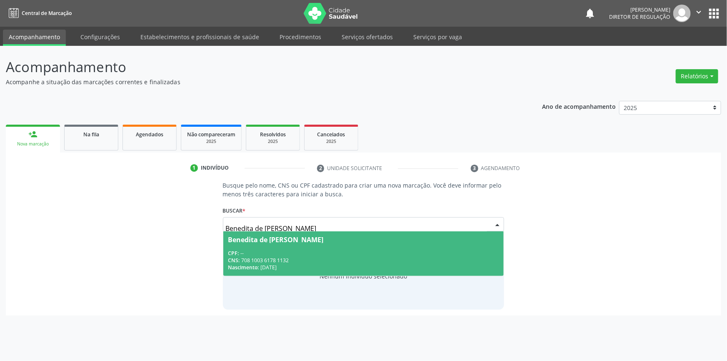
click at [277, 260] on div "CNS: 708 1003 6178 1132" at bounding box center [363, 259] width 271 height 7
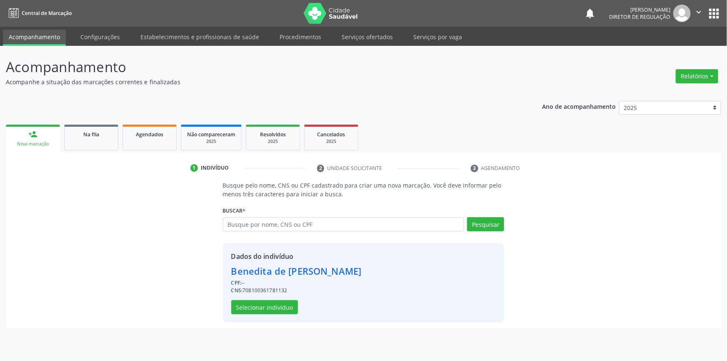
click at [268, 314] on div "Dados do indivíduo Benedita de [PERSON_NAME] CPF: -- CNS: 708100361781132 Selec…" at bounding box center [363, 283] width 281 height 80
click at [268, 311] on button "Selecionar indivíduo" at bounding box center [264, 307] width 67 height 14
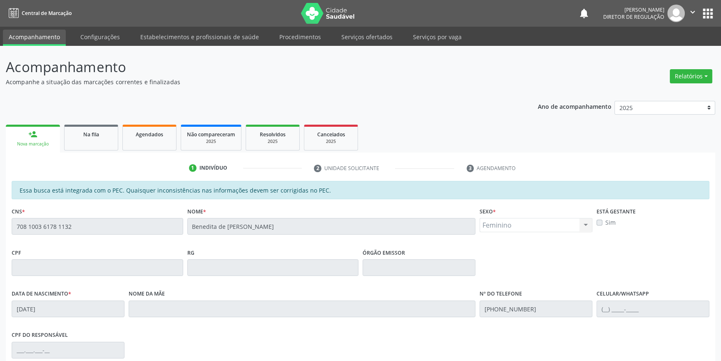
scroll to position [114, 0]
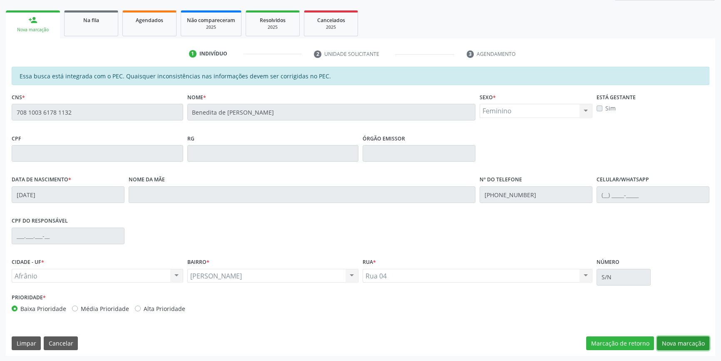
click at [697, 349] on button "Nova marcação" at bounding box center [683, 343] width 52 height 14
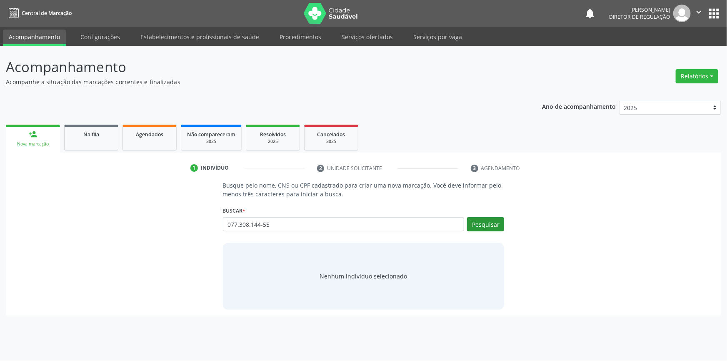
type input "077.308.144-55"
click at [488, 219] on button "Pesquisar" at bounding box center [485, 224] width 37 height 14
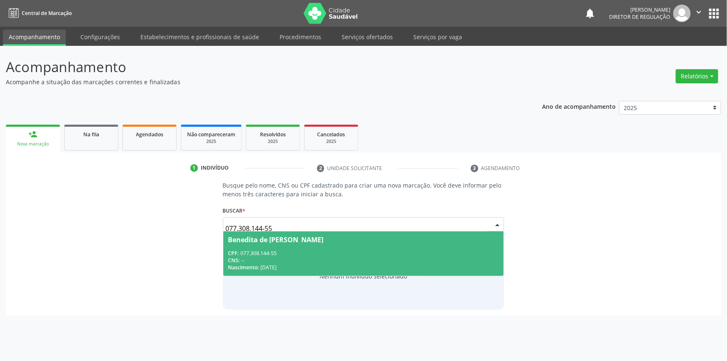
click at [249, 242] on div "Benedita de Macedo Rodrigues" at bounding box center [275, 239] width 95 height 7
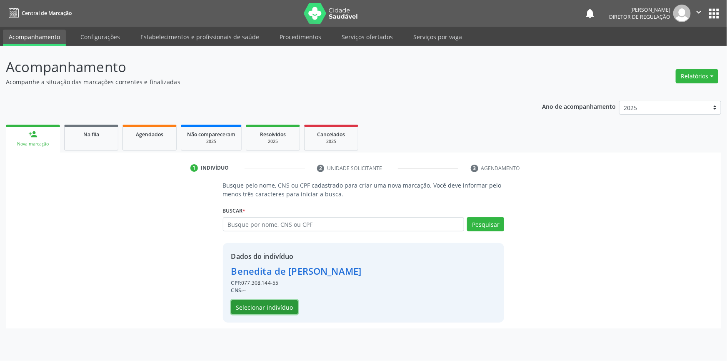
click at [268, 302] on button "Selecionar indivíduo" at bounding box center [264, 307] width 67 height 14
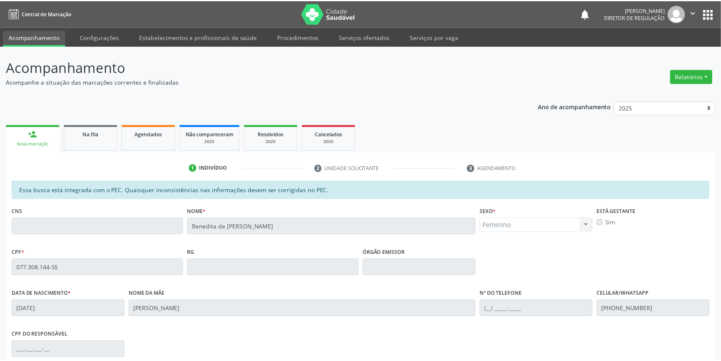
scroll to position [114, 0]
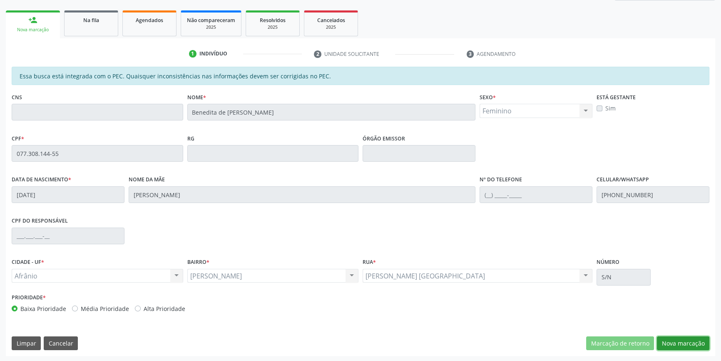
click at [682, 343] on button "Nova marcação" at bounding box center [683, 343] width 52 height 14
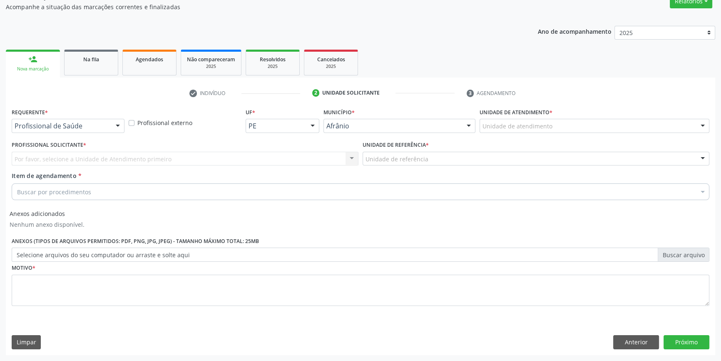
scroll to position [74, 0]
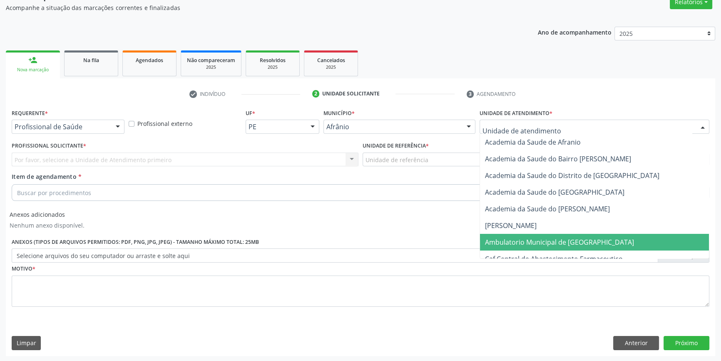
click at [525, 237] on span "Ambulatorio Municipal de [GEOGRAPHIC_DATA]" at bounding box center [559, 241] width 149 height 9
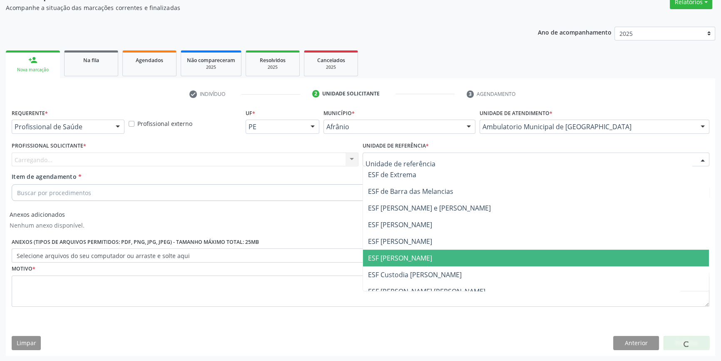
click at [425, 256] on span "ESF [PERSON_NAME]" at bounding box center [536, 257] width 346 height 17
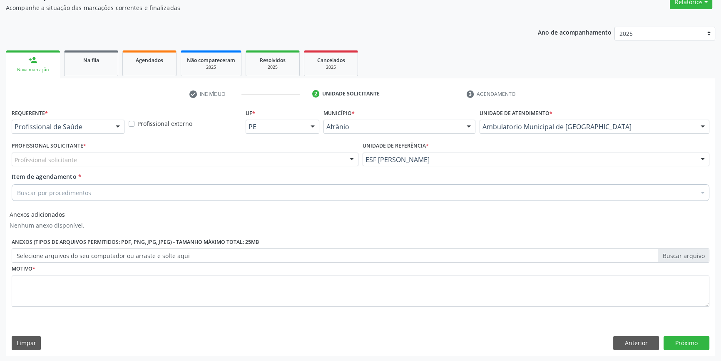
click at [214, 149] on div "Profissional Solicitante * Profissional solicitante Médico Anestesiologista - J…" at bounding box center [185, 152] width 347 height 27
click at [192, 157] on div "Profissional solicitante" at bounding box center [185, 159] width 347 height 14
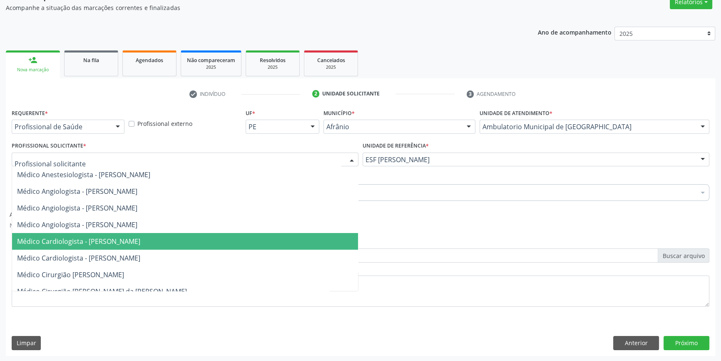
click at [138, 237] on span "Médico Cardiologista - Alysson Rodrigo Ferreira Cavalcanti" at bounding box center [78, 240] width 123 height 9
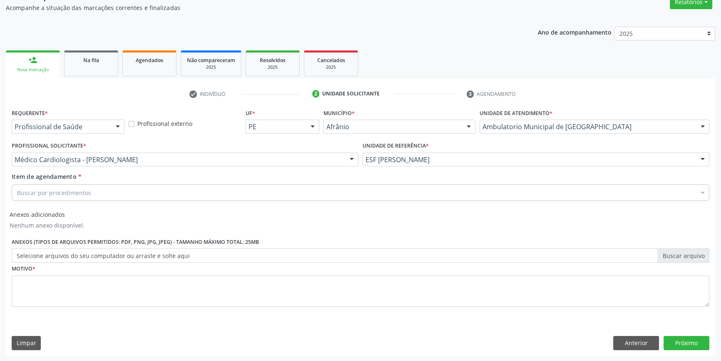
click at [98, 196] on div "Buscar por procedimentos" at bounding box center [361, 192] width 698 height 17
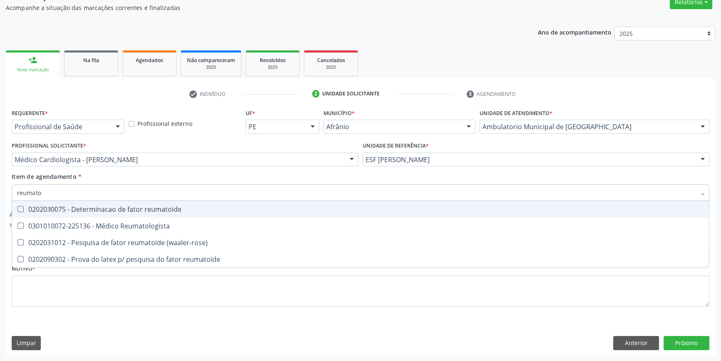
type input "reumatol"
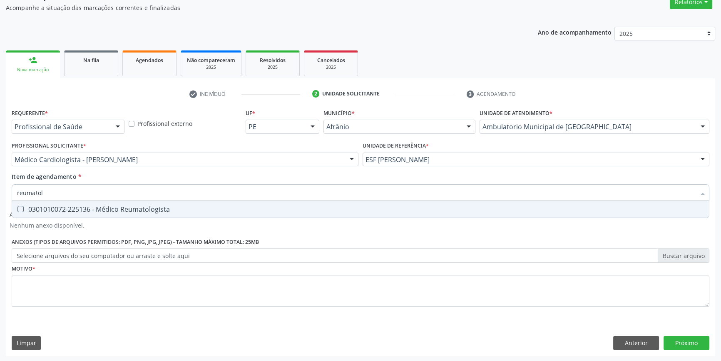
click at [101, 208] on div "0301010072-225136 - Médico Reumatologista" at bounding box center [360, 209] width 687 height 7
checkbox Reumatologista "true"
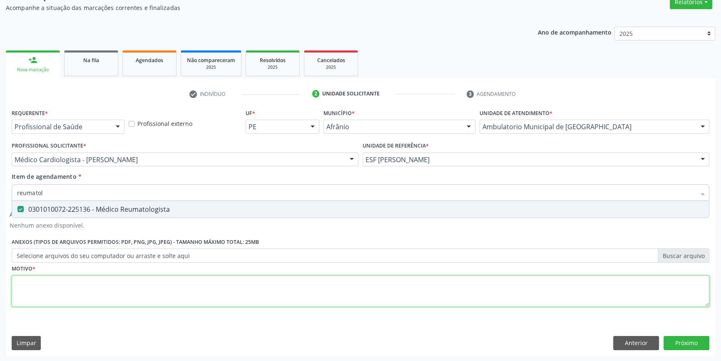
click at [32, 303] on div "Requerente * Profissional de Saúde Profissional de Saúde Paciente Nenhum result…" at bounding box center [361, 212] width 698 height 211
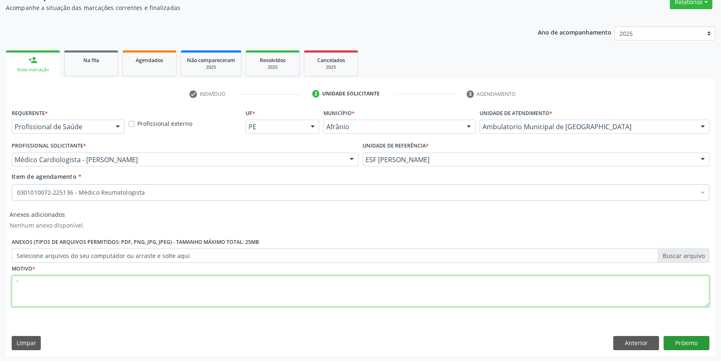
type textarea "'"
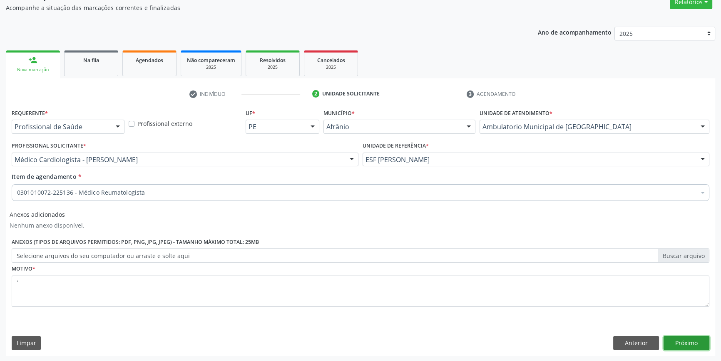
click at [693, 343] on button "Próximo" at bounding box center [687, 343] width 46 height 14
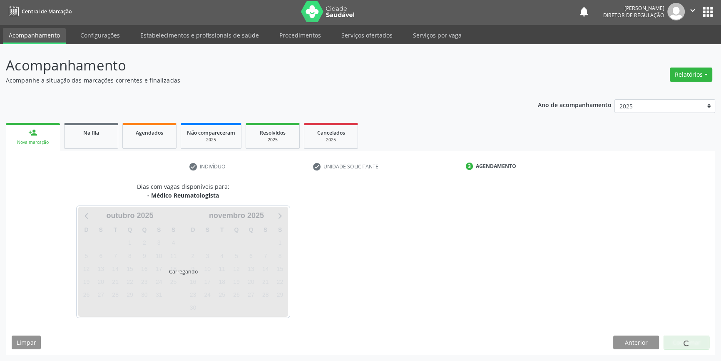
scroll to position [1, 0]
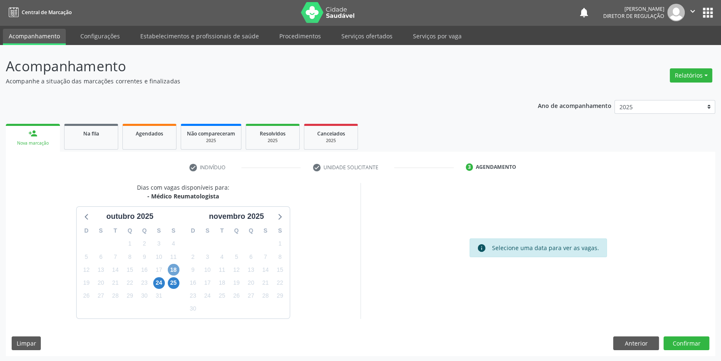
click at [179, 271] on span "18" at bounding box center [174, 270] width 12 height 12
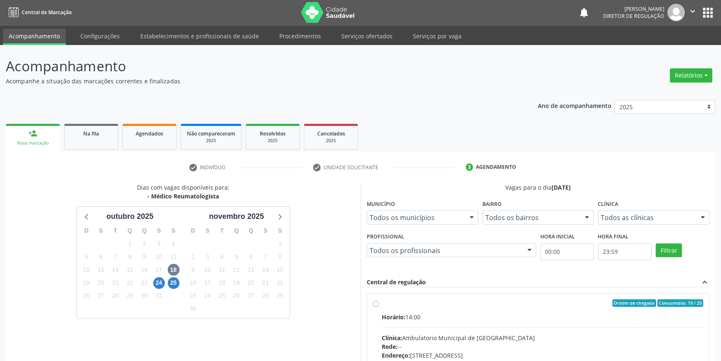
click at [379, 306] on input "Ordem de chegada Consumidos: 19 / 20 Horário: 14:00 Clínica: Ambulatorio Munici…" at bounding box center [376, 302] width 6 height 7
radio input "true"
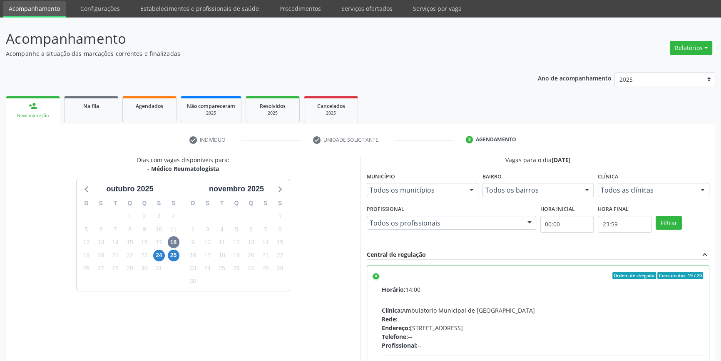
scroll to position [136, 0]
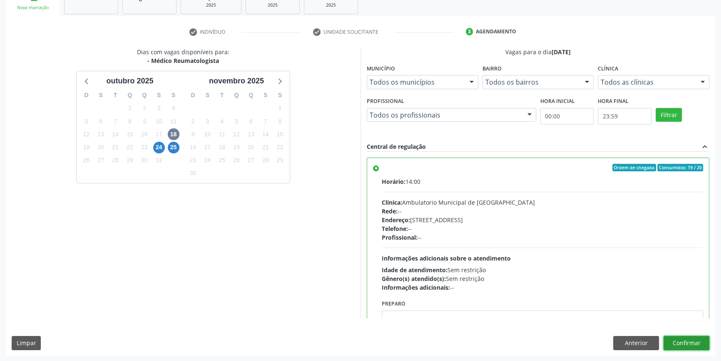
click at [674, 338] on button "Confirmar" at bounding box center [687, 343] width 46 height 14
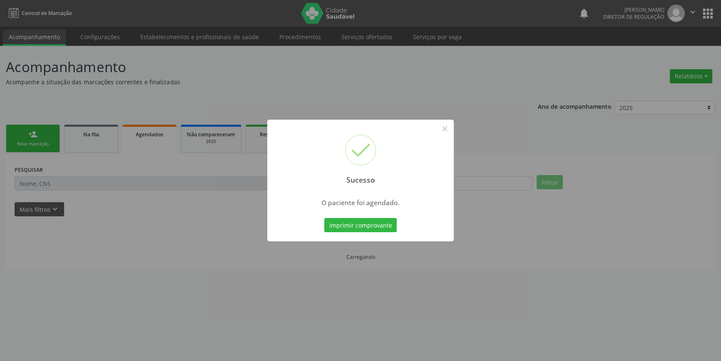
scroll to position [0, 0]
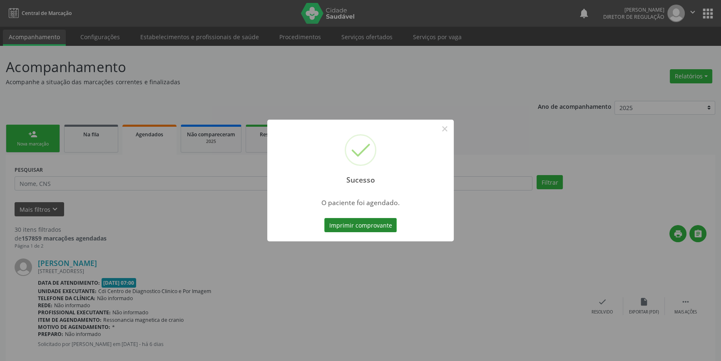
click at [386, 229] on button "Imprimir comprovante" at bounding box center [360, 225] width 72 height 14
